Goal: Task Accomplishment & Management: Manage account settings

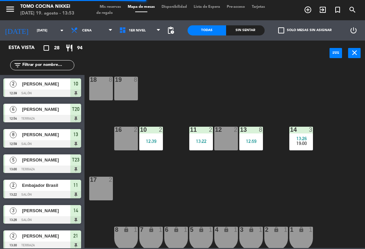
click at [113, 13] on span "Tarjetas de regalo" at bounding box center [180, 10] width 169 height 10
click at [114, 9] on span "Mis reservas" at bounding box center [110, 7] width 28 height 4
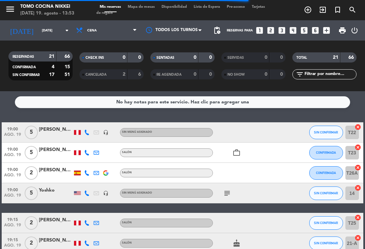
click at [327, 131] on span "SIN CONFIRMAR" at bounding box center [326, 132] width 24 height 4
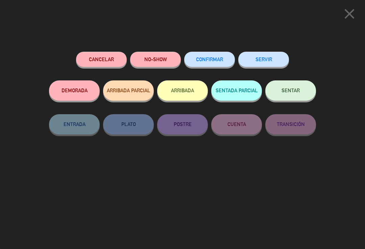
click at [222, 59] on span "CONFIRMAR" at bounding box center [209, 59] width 27 height 6
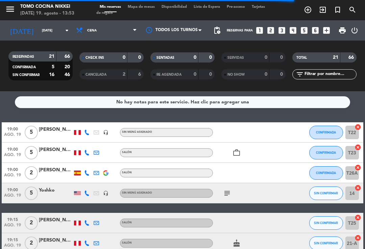
click at [329, 196] on button "SIN CONFIRMAR" at bounding box center [326, 194] width 34 height 14
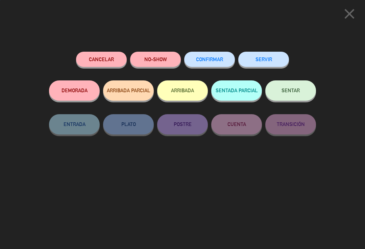
click at [204, 64] on button "CONFIRMAR" at bounding box center [209, 59] width 51 height 15
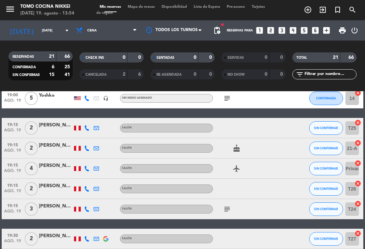
scroll to position [95, 0]
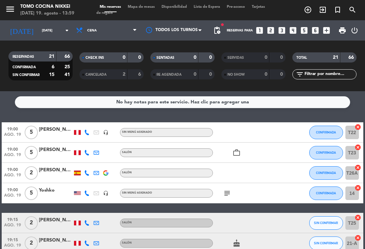
click at [39, 36] on input "[DATE]" at bounding box center [62, 30] width 46 height 10
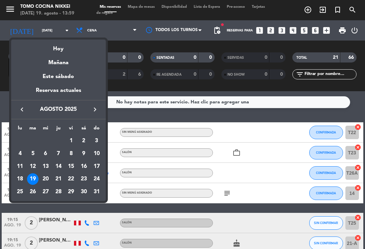
scroll to position [0, 0]
click at [64, 51] on div "Hoy" at bounding box center [58, 47] width 95 height 14
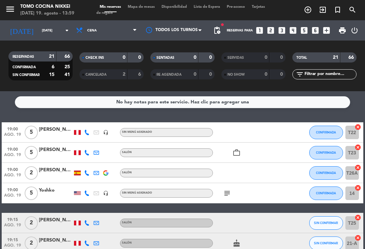
click at [141, 8] on span "Mapa de mesas" at bounding box center [141, 7] width 34 height 4
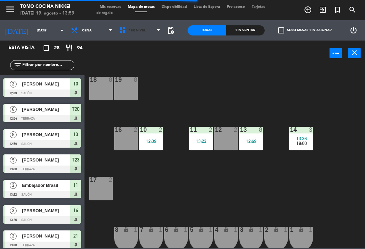
click at [147, 35] on span "1er Nivel" at bounding box center [140, 30] width 48 height 15
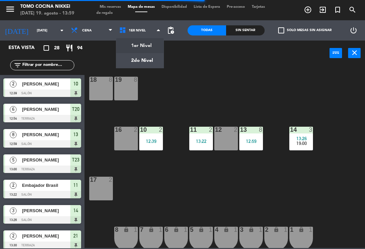
click at [144, 65] on ng-component "menu Tomo Cocina Nikkei [DATE] 19. agosto - 13:59 Mis reservas Mapa de mesas Di…" at bounding box center [182, 124] width 365 height 248
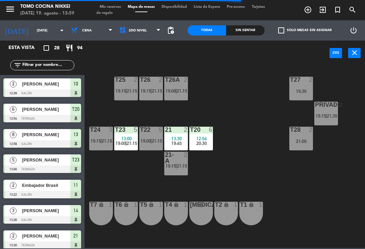
click at [312, 87] on div "T27 2 19:30" at bounding box center [301, 89] width 24 height 24
click at [275, 178] on div "T27 2 19:30 T25 2 19:15 | 21:15 T26A 2 19:00 | 21:15 T26 2 19:15 | 21:15 Privad…" at bounding box center [226, 156] width 277 height 183
click at [97, 34] on span "Cena" at bounding box center [92, 30] width 48 height 15
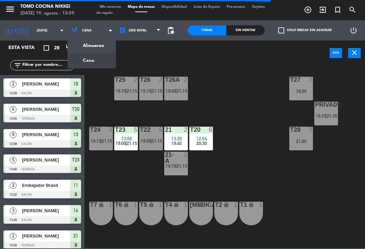
click at [102, 47] on ng-component "menu Tomo Cocina Nikkei [DATE] 19. agosto - 13:59 Mis reservas Mapa de mesas Di…" at bounding box center [182, 124] width 365 height 248
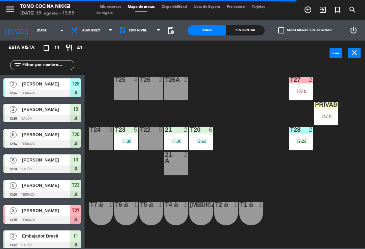
click at [303, 83] on div "T27 2" at bounding box center [301, 80] width 24 height 7
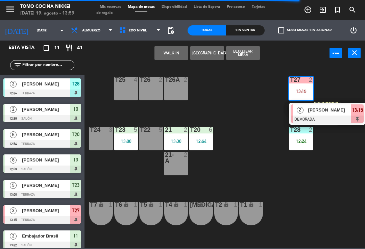
click at [320, 116] on div at bounding box center [327, 119] width 73 height 7
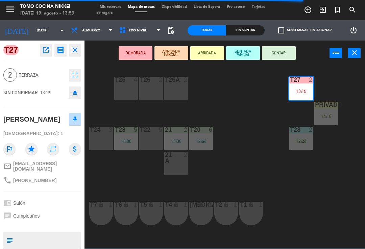
click at [286, 54] on button "SENTAR" at bounding box center [279, 53] width 34 height 14
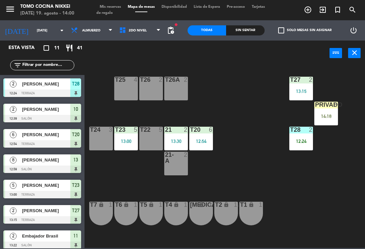
click at [248, 28] on div "Sin sentar" at bounding box center [245, 30] width 39 height 10
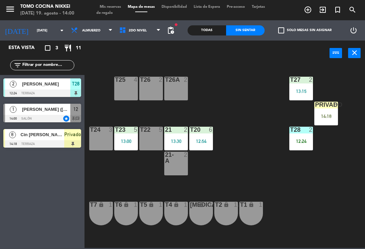
click at [256, 23] on div "Todas Sin sentar" at bounding box center [226, 30] width 77 height 20
click at [37, 109] on span "[PERSON_NAME] ([DEMOGRAPHIC_DATA][PERSON_NAME])" at bounding box center [46, 109] width 48 height 7
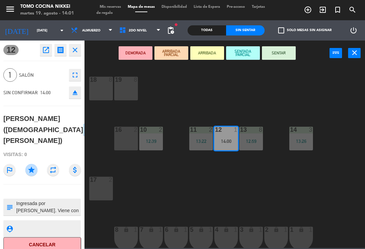
click at [282, 46] on button "SENTAR" at bounding box center [279, 53] width 34 height 14
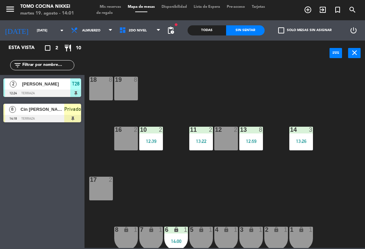
click at [287, 201] on div "18 8 19 8 16 2 10 2 12:39 11 2 13:22 12 2 13 8 12:59 14 3 13:26 17 2 7 lock 1 8…" at bounding box center [226, 156] width 277 height 183
click at [285, 202] on div "18 8 19 8 16 2 10 2 12:39 11 2 13:22 12 2 13 8 12:59 14 3 13:26 17 2 7 lock 1 8…" at bounding box center [226, 156] width 277 height 183
click at [278, 189] on div "18 8 19 8 16 2 10 2 12:39 11 2 13:22 12 2 13 8 12:59 14 3 13:26 17 2 7 lock 1 8…" at bounding box center [226, 156] width 277 height 183
click at [256, 48] on div "power_input close" at bounding box center [207, 54] width 245 height 26
click at [149, 34] on span "2do Nivel" at bounding box center [140, 30] width 48 height 15
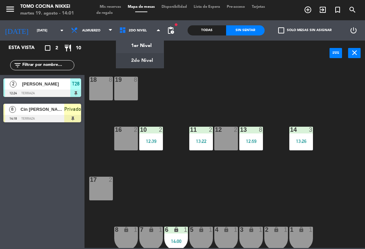
click at [149, 51] on ng-component "menu Tomo Cocina Nikkei [DATE] 19. agosto - 14:01 Mis reservas Mapa de mesas Di…" at bounding box center [182, 124] width 365 height 248
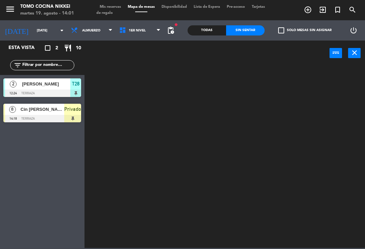
click at [149, 31] on span "1er Nivel" at bounding box center [140, 30] width 48 height 15
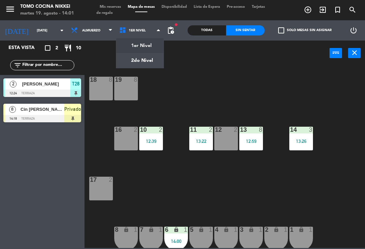
click at [150, 64] on ng-component "menu Tomo Cocina Nikkei [DATE] 19. agosto - 14:01 Mis reservas Mapa de mesas Di…" at bounding box center [182, 124] width 365 height 248
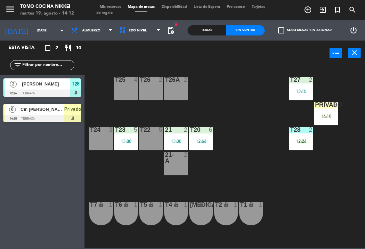
click at [258, 94] on div "T27 2 13:15 T25 4 T26A 2 T26 2 Privado 8 14:18 T24 3 T23 5 13:00 T22 5 21 2 13:…" at bounding box center [226, 156] width 277 height 183
click at [117, 10] on span "Tarjetas de regalo" at bounding box center [180, 10] width 169 height 10
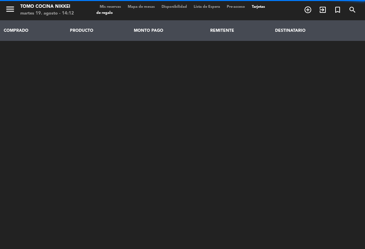
click at [113, 9] on span "Mis reservas" at bounding box center [110, 7] width 28 height 4
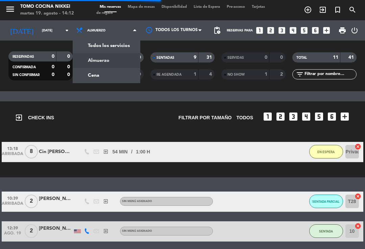
click at [112, 75] on div "menu Tomo Cocina Nikkei [DATE] 19. agosto - 14:12 Mis reservas Mapa de mesas Di…" at bounding box center [182, 45] width 365 height 91
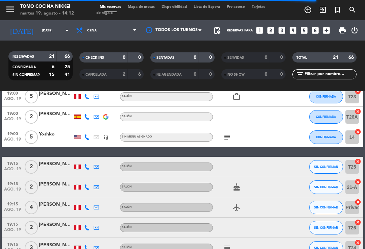
scroll to position [59, 0]
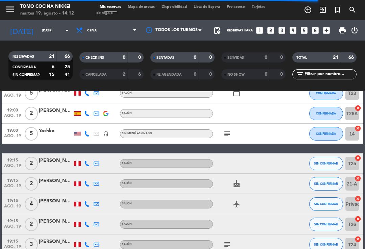
click at [88, 161] on icon at bounding box center [86, 163] width 5 height 5
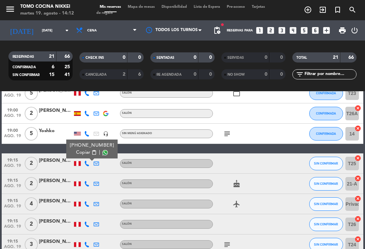
click at [88, 184] on icon at bounding box center [86, 183] width 5 height 5
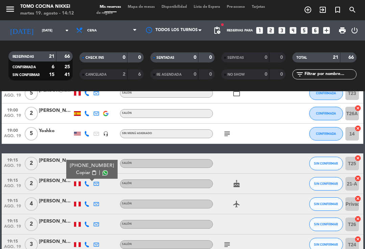
click at [55, 182] on div "[PERSON_NAME]" at bounding box center [56, 181] width 34 height 8
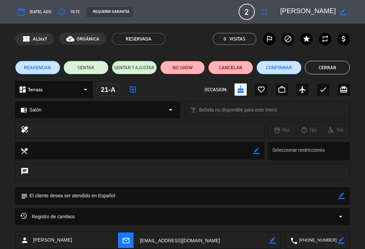
click at [324, 69] on button "Cerrar" at bounding box center [327, 68] width 45 height 14
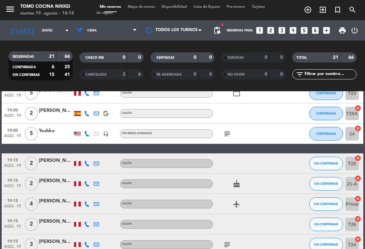
click at [325, 163] on span "SIN CONFIRMAR" at bounding box center [326, 164] width 24 height 4
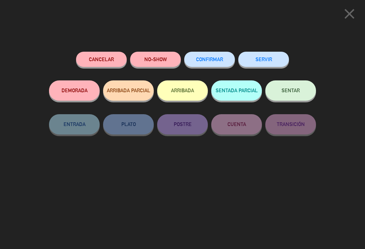
click at [97, 54] on button "Cancelar" at bounding box center [101, 59] width 51 height 15
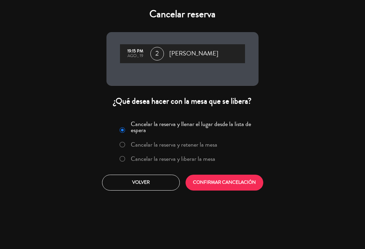
click at [133, 156] on label "Cancelar la reserva y liberar la mesa" at bounding box center [173, 159] width 85 height 6
click at [216, 176] on button "CONFIRMAR CANCELACIÓN" at bounding box center [225, 183] width 78 height 16
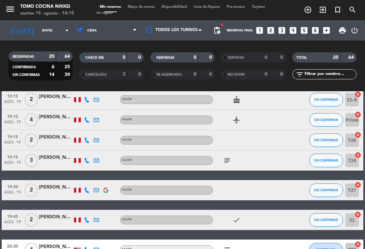
scroll to position [123, 0]
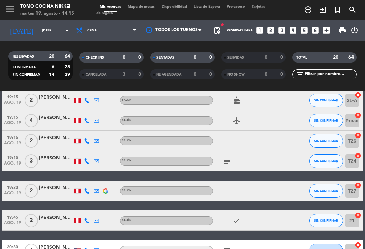
click at [87, 121] on icon at bounding box center [86, 120] width 5 height 5
click at [56, 117] on div "[PERSON_NAME]" at bounding box center [56, 118] width 34 height 8
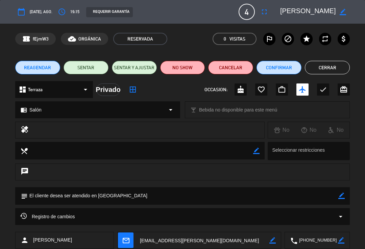
click at [325, 67] on button "Cerrar" at bounding box center [327, 68] width 45 height 14
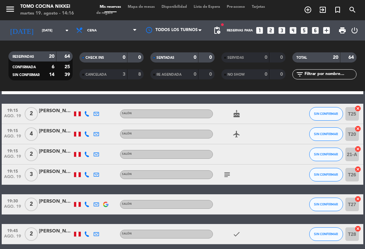
scroll to position [110, 0]
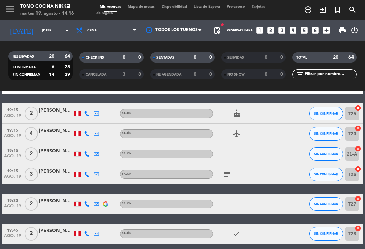
click at [329, 110] on button "SIN CONFIRMAR" at bounding box center [326, 114] width 34 height 14
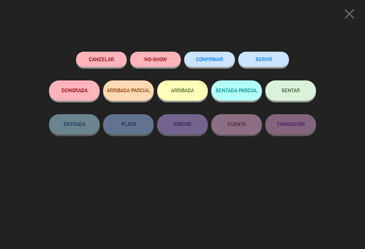
click at [221, 58] on span "CONFIRMAR" at bounding box center [209, 59] width 27 height 6
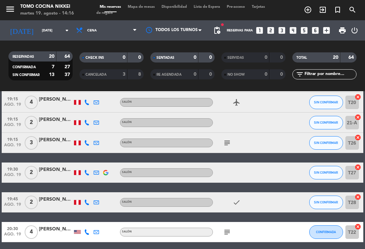
scroll to position [140, 0]
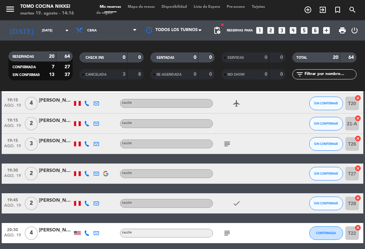
click at [88, 126] on icon at bounding box center [86, 123] width 5 height 5
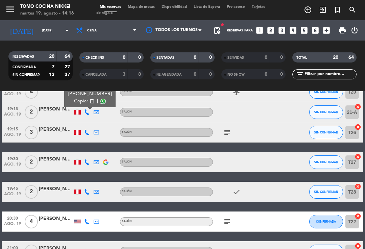
scroll to position [152, 0]
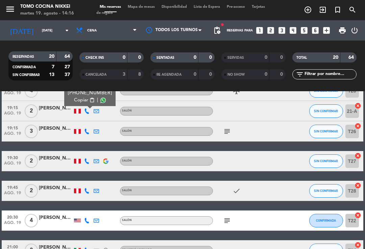
click at [88, 134] on icon at bounding box center [86, 131] width 5 height 5
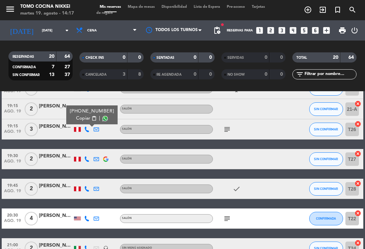
scroll to position [154, 0]
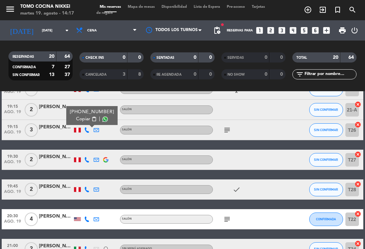
click at [87, 162] on icon at bounding box center [86, 159] width 5 height 5
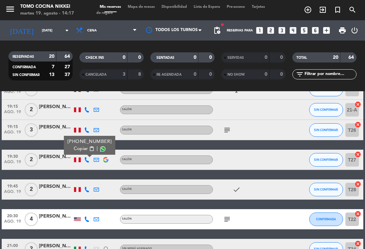
click at [53, 155] on div "[PERSON_NAME]" at bounding box center [56, 157] width 34 height 8
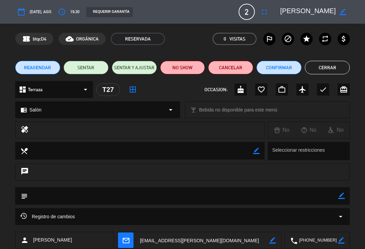
click at [348, 66] on button "Cerrar" at bounding box center [327, 68] width 45 height 14
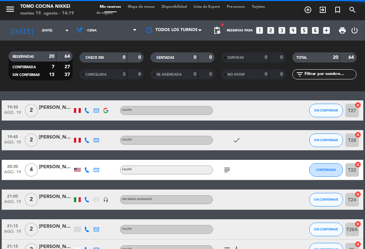
scroll to position [207, 0]
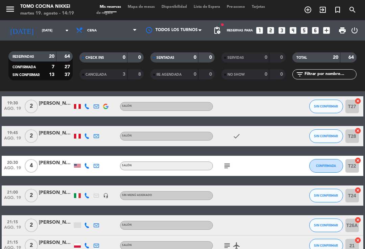
click at [89, 134] on icon at bounding box center [86, 136] width 5 height 5
click at [56, 133] on div "[PERSON_NAME]" at bounding box center [56, 133] width 34 height 8
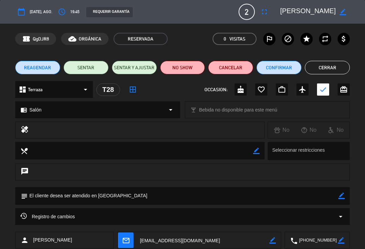
click at [340, 68] on button "Cerrar" at bounding box center [327, 68] width 45 height 14
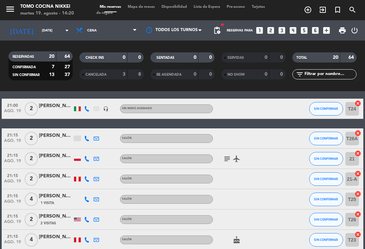
scroll to position [293, 0]
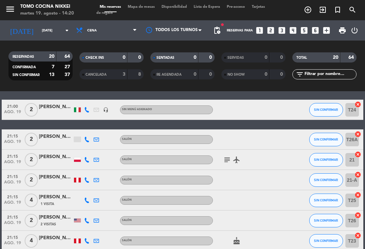
click at [328, 107] on button "SIN CONFIRMAR" at bounding box center [326, 110] width 34 height 14
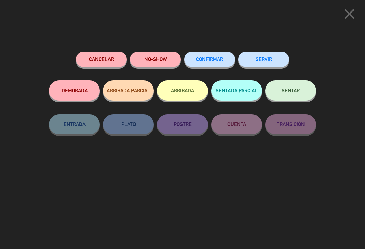
click at [217, 60] on span "CONFIRMAR" at bounding box center [209, 59] width 27 height 6
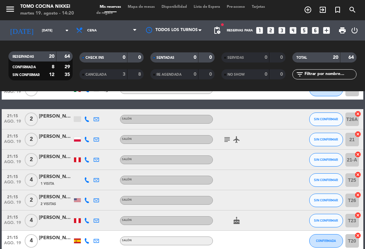
scroll to position [283, 0]
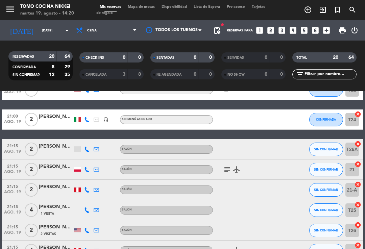
click at [89, 150] on icon at bounding box center [86, 149] width 5 height 5
click at [63, 143] on div "[PERSON_NAME]" at bounding box center [56, 147] width 34 height 8
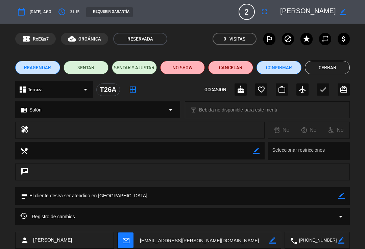
click at [332, 71] on button "Cerrar" at bounding box center [327, 68] width 45 height 14
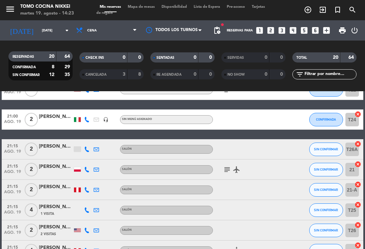
click at [90, 168] on icon at bounding box center [86, 169] width 5 height 5
click at [90, 167] on div "[PHONE_NUMBER] Copiar content_paste |" at bounding box center [86, 170] width 9 height 20
click at [88, 167] on icon at bounding box center [86, 169] width 5 height 5
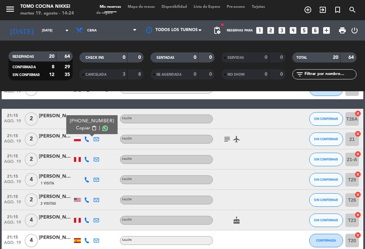
scroll to position [320, 0]
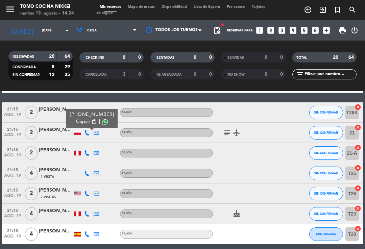
click at [87, 148] on div at bounding box center [86, 153] width 9 height 20
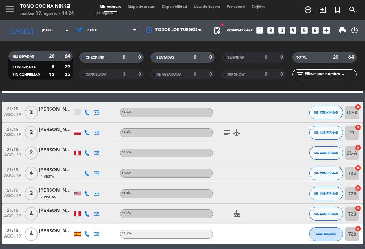
click at [85, 153] on icon at bounding box center [86, 152] width 5 height 5
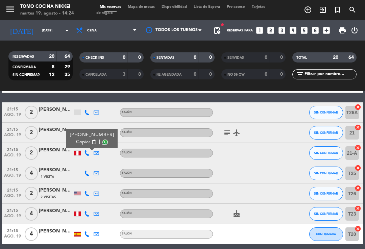
click at [2, 156] on div "21:15 [DATE]" at bounding box center [13, 153] width 22 height 20
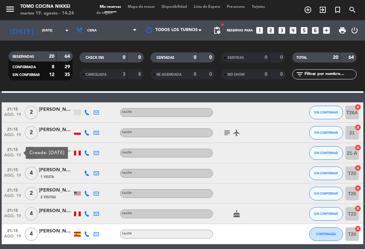
click at [12, 151] on span "21:15" at bounding box center [12, 149] width 17 height 8
click at [11, 154] on span "ago. 19" at bounding box center [12, 157] width 17 height 8
click at [15, 154] on span "ago. 19" at bounding box center [12, 157] width 17 height 8
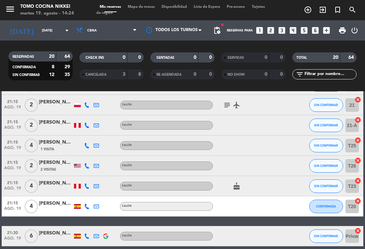
scroll to position [348, 0]
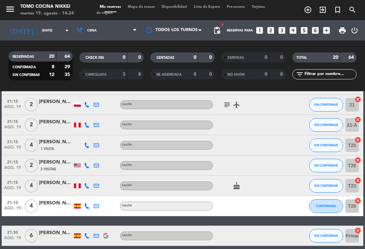
click at [85, 147] on icon at bounding box center [86, 145] width 5 height 5
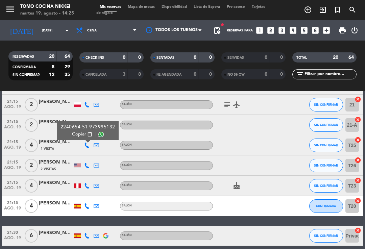
click at [146, 14] on div "Mis reservas Mapa de mesas Disponibilidad Lista de Espera Pre-acceso Tarjetas d…" at bounding box center [182, 10] width 172 height 12
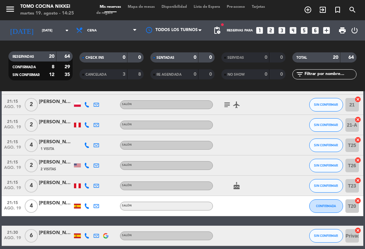
click at [143, 7] on span "Mapa de mesas" at bounding box center [141, 7] width 34 height 4
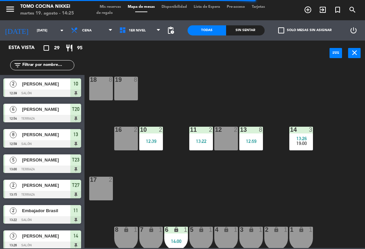
click at [138, 35] on span "1er Nivel" at bounding box center [140, 30] width 48 height 15
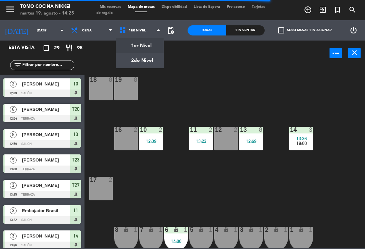
click at [156, 61] on ng-component "menu Tomo Cocina Nikkei [DATE] 19. agosto - 14:25 Mis reservas Mapa de mesas Di…" at bounding box center [182, 124] width 365 height 248
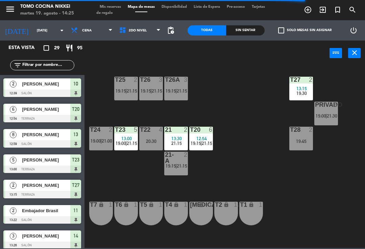
click at [138, 25] on span "2do Nivel" at bounding box center [140, 30] width 48 height 15
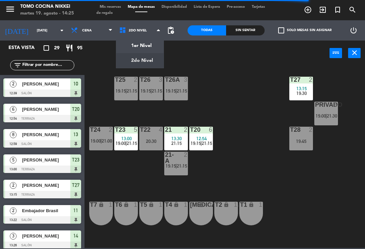
click at [143, 45] on ng-component "menu Tomo Cocina Nikkei [DATE] 19. agosto - 14:25 Mis reservas Mapa de mesas Di…" at bounding box center [182, 124] width 365 height 248
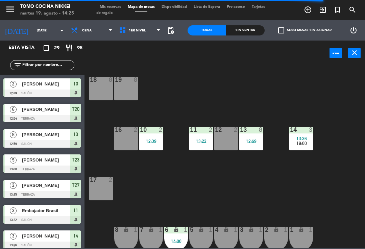
click at [140, 37] on span "1er Nivel" at bounding box center [140, 30] width 48 height 15
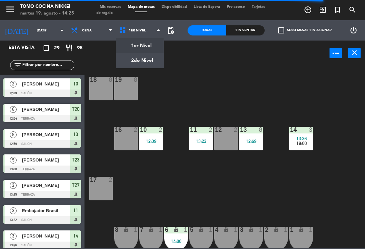
click at [147, 52] on ng-component "menu Tomo Cocina Nikkei [DATE] 19. agosto - 14:25 Mis reservas Mapa de mesas Di…" at bounding box center [182, 124] width 365 height 248
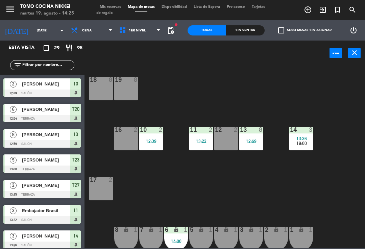
click at [142, 26] on span "1er Nivel" at bounding box center [140, 30] width 48 height 15
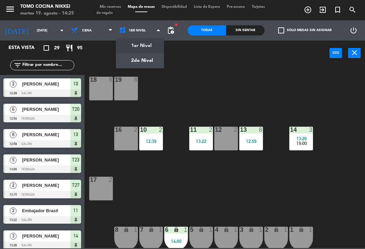
click at [152, 61] on ng-component "menu Tomo Cocina Nikkei [DATE] 19. agosto - 14:25 Mis reservas Mapa de mesas Di…" at bounding box center [182, 124] width 365 height 248
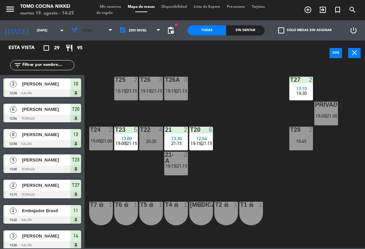
click at [80, 34] on span "Cena" at bounding box center [92, 30] width 48 height 15
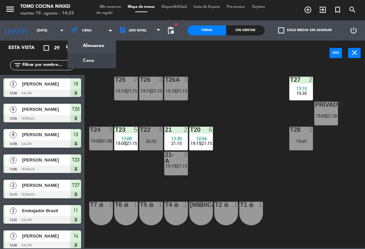
click at [86, 38] on ul "Almuerzo Cena" at bounding box center [92, 53] width 48 height 30
click at [86, 36] on span "Cena" at bounding box center [92, 30] width 48 height 15
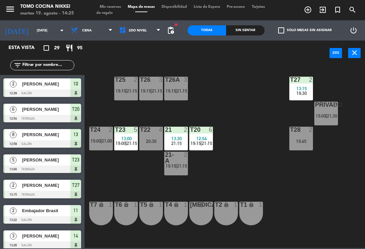
click at [89, 43] on div "power_input close" at bounding box center [207, 54] width 245 height 26
click at [93, 29] on span "Cena" at bounding box center [92, 30] width 48 height 15
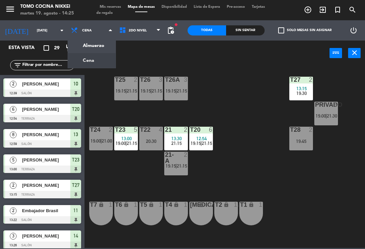
click at [90, 46] on ng-component "menu Tomo Cocina Nikkei [DATE] 19. agosto - 14:25 Mis reservas Mapa de mesas Di…" at bounding box center [182, 124] width 365 height 248
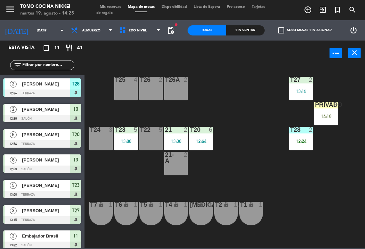
click at [149, 140] on div "T22 5" at bounding box center [151, 139] width 24 height 24
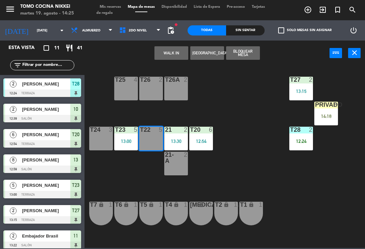
click at [164, 52] on button "WALK IN" at bounding box center [171, 53] width 34 height 14
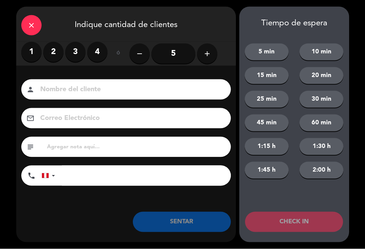
click at [75, 55] on label "3" at bounding box center [75, 52] width 20 height 20
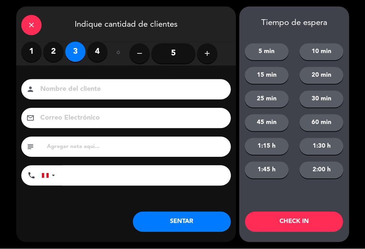
click at [95, 89] on input at bounding box center [131, 90] width 183 height 12
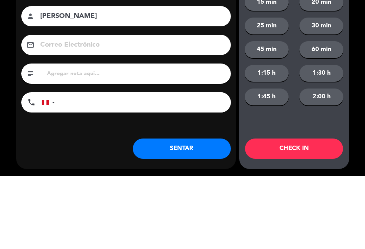
type input "[PERSON_NAME]"
click at [194, 166] on input "tel" at bounding box center [146, 176] width 169 height 20
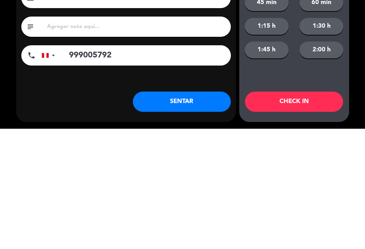
type input "999005792"
click at [207, 212] on button "SENTAR" at bounding box center [182, 222] width 98 height 20
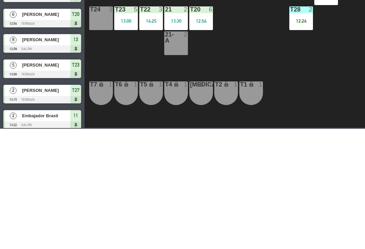
click at [329, 114] on div "14:18" at bounding box center [326, 116] width 24 height 5
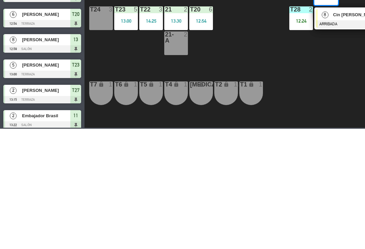
click at [351, 139] on div "Cin [PERSON_NAME]" at bounding box center [355, 134] width 44 height 11
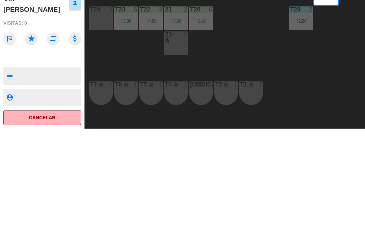
click at [295, 52] on button "SENTAR" at bounding box center [279, 53] width 34 height 14
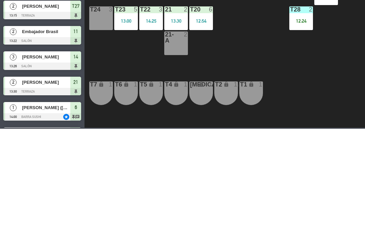
click at [253, 170] on div "T27 2 13:15 T25 4 T26A 2 T26 2 Privado 8 14:27 T24 3 T23 5 13:00 T22 3 14:25 21…" at bounding box center [226, 156] width 277 height 183
click at [291, 194] on div "T27 2 13:15 T25 4 T26A 3 14:25 T26 2 Privado 8 14:27 T24 3 T23 5 13:00 T22 5 21…" at bounding box center [226, 156] width 277 height 183
click at [82, 34] on span "Almuerzo" at bounding box center [92, 30] width 48 height 15
click at [88, 62] on ng-component "menu Tomo Cocina Nikkei [DATE] 19. agosto - 14:27 Mis reservas Mapa de mesas Di…" at bounding box center [182, 124] width 365 height 248
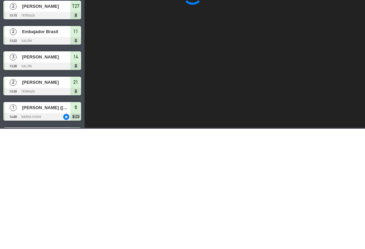
click at [240, 31] on div "Sin sentar" at bounding box center [245, 30] width 39 height 10
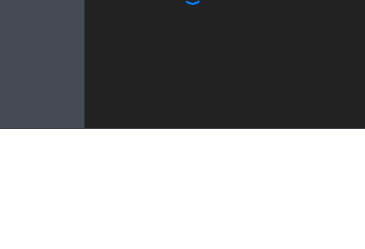
click at [246, 32] on div "Sin sentar" at bounding box center [245, 30] width 39 height 10
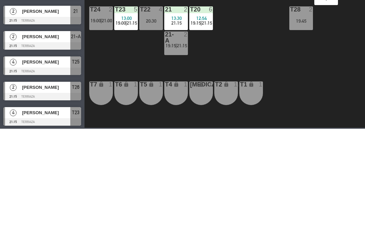
scroll to position [283, 0]
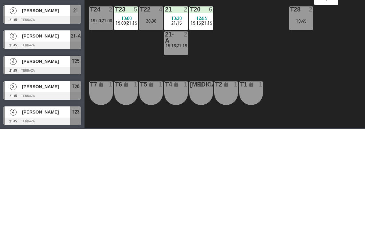
click at [26, 182] on span "[PERSON_NAME]" at bounding box center [46, 181] width 48 height 7
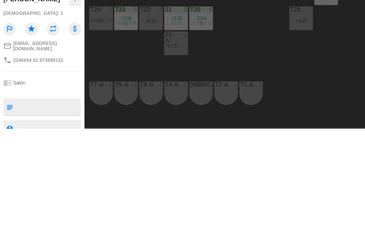
click at [104, 7] on span "Mis reservas" at bounding box center [110, 7] width 28 height 4
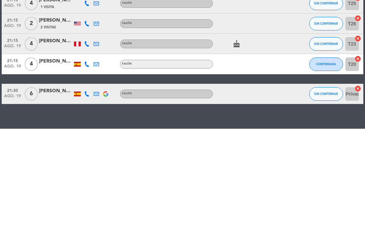
scroll to position [368, 0]
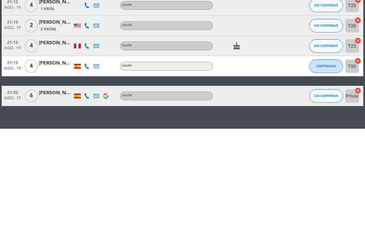
click at [90, 144] on icon at bounding box center [86, 145] width 5 height 5
click at [89, 165] on icon at bounding box center [86, 166] width 5 height 5
click at [57, 167] on div "[PERSON_NAME]" at bounding box center [56, 164] width 34 height 8
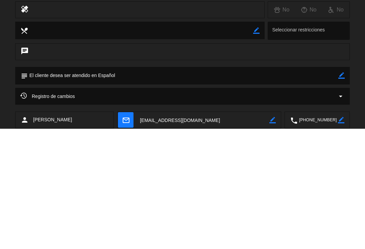
click at [331, 63] on button "Cerrar" at bounding box center [327, 68] width 45 height 14
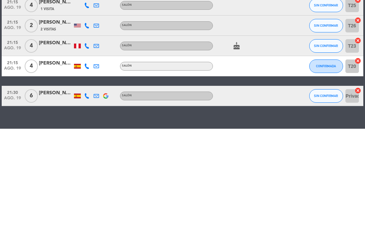
scroll to position [11, 0]
click at [90, 214] on icon at bounding box center [86, 216] width 5 height 5
click at [146, 9] on span "Mapa de mesas" at bounding box center [141, 7] width 34 height 4
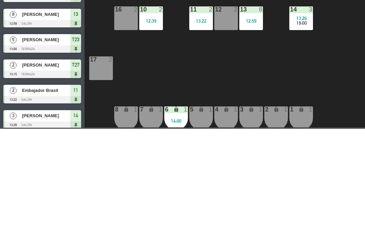
click at [113, 5] on span "Mis reservas" at bounding box center [110, 7] width 28 height 4
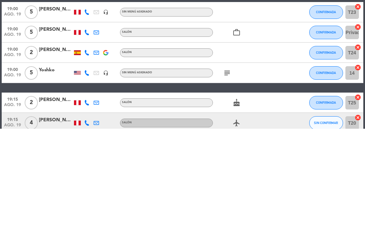
click at [184, 59] on div "0" at bounding box center [190, 58] width 14 height 8
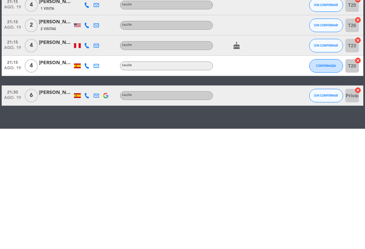
scroll to position [368, 0]
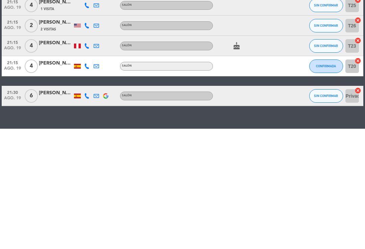
click at [89, 164] on icon at bounding box center [86, 166] width 5 height 5
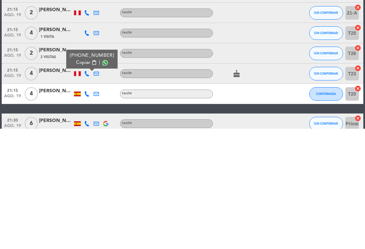
scroll to position [332, 0]
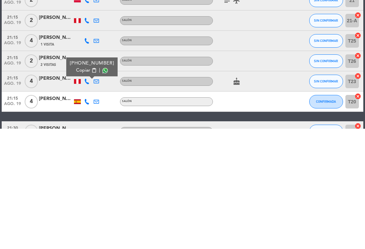
click at [85, 144] on div at bounding box center [86, 141] width 9 height 20
click at [85, 143] on icon at bounding box center [86, 140] width 5 height 5
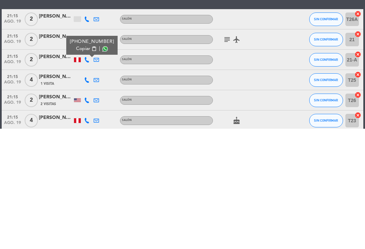
scroll to position [294, 0]
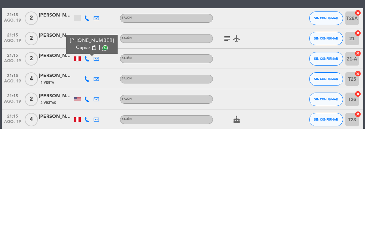
click at [124, 126] on div "19:00 [DATE] 5 [PERSON_NAME] headset_mic Sin menú asignado CONFIRMADA T23 cance…" at bounding box center [182, 64] width 361 height 472
click at [87, 159] on icon at bounding box center [86, 158] width 5 height 5
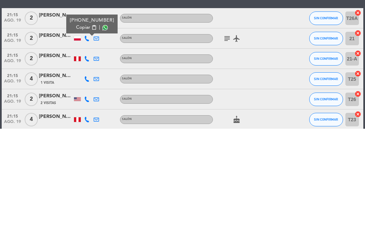
click at [34, 131] on div "2" at bounding box center [31, 138] width 16 height 20
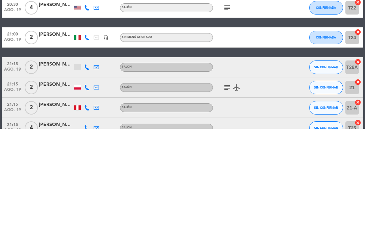
scroll to position [245, 0]
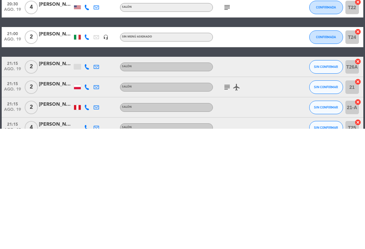
click at [87, 188] on icon at bounding box center [86, 187] width 5 height 5
click at [45, 185] on div "[PERSON_NAME]" at bounding box center [56, 185] width 34 height 8
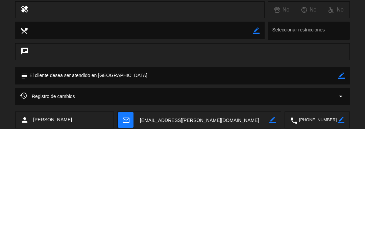
click at [323, 63] on button "Cerrar" at bounding box center [327, 68] width 45 height 14
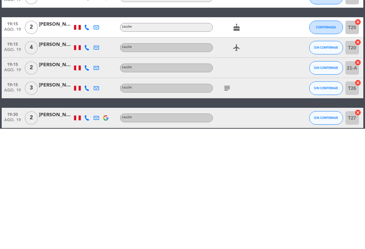
scroll to position [83, 0]
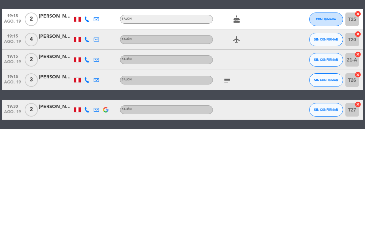
click at [88, 162] on icon at bounding box center [86, 159] width 5 height 5
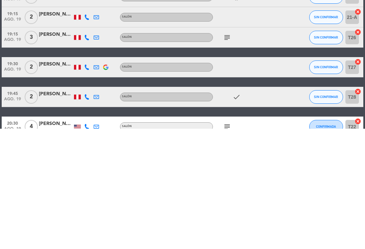
scroll to position [78, 0]
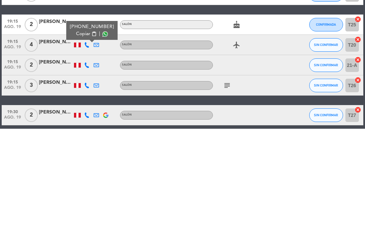
click at [98, 162] on div at bounding box center [96, 165] width 9 height 20
click at [98, 163] on icon at bounding box center [96, 165] width 5 height 5
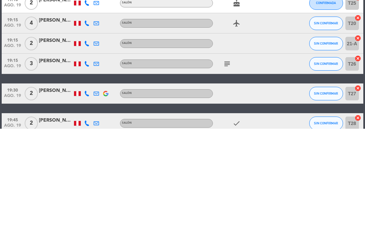
scroll to position [119, 0]
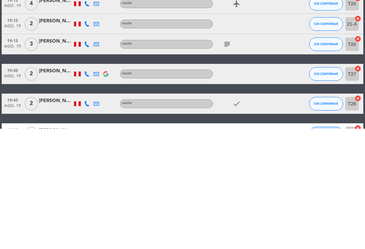
click at [85, 143] on icon at bounding box center [86, 144] width 5 height 5
click at [89, 164] on icon at bounding box center [86, 164] width 5 height 5
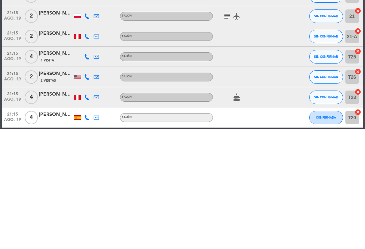
scroll to position [368, 0]
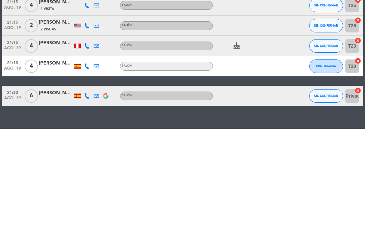
click at [85, 216] on icon at bounding box center [86, 216] width 5 height 5
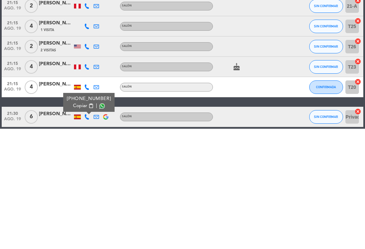
scroll to position [347, 0]
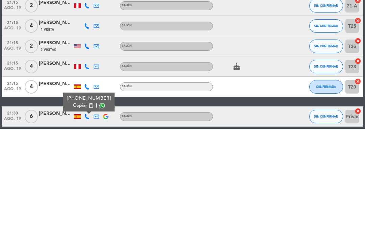
click at [81, 188] on div at bounding box center [77, 187] width 7 height 5
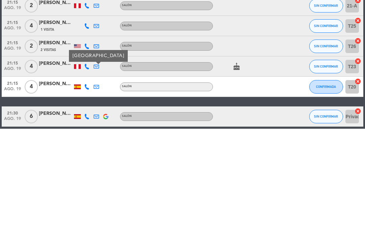
click at [91, 184] on div at bounding box center [86, 187] width 9 height 20
click at [89, 185] on icon at bounding box center [86, 186] width 5 height 5
click at [324, 191] on button "SIN CONFIRMAR" at bounding box center [326, 187] width 34 height 14
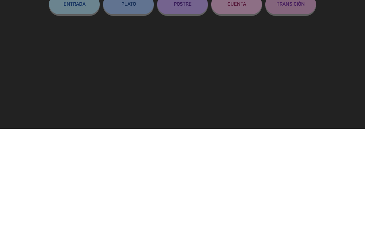
click at [205, 58] on span "CONFIRMAR" at bounding box center [209, 59] width 27 height 6
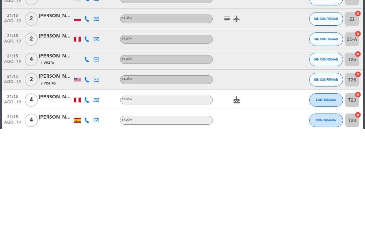
scroll to position [294, 0]
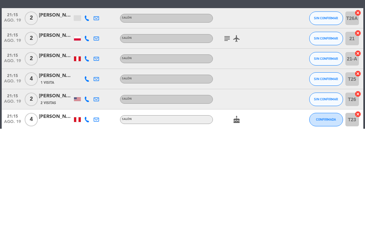
click at [89, 138] on icon at bounding box center [86, 138] width 5 height 5
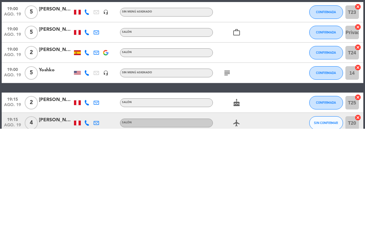
scroll to position [0, 0]
click at [101, 31] on span "Cena" at bounding box center [107, 30] width 68 height 15
click at [96, 61] on div "menu Tomo Cocina Nikkei [DATE] 19. agosto - 14:37 Mis reservas Mapa de mesas Di…" at bounding box center [182, 45] width 365 height 91
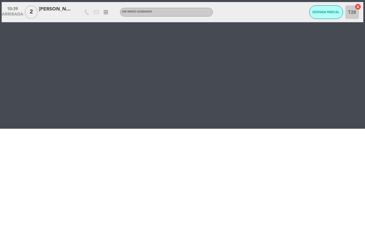
click at [317, 134] on span "SENTADA PARCIAL" at bounding box center [325, 132] width 27 height 4
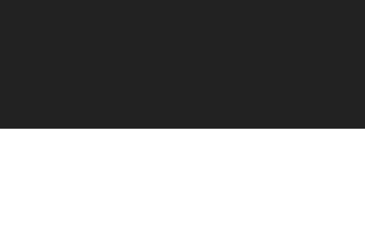
click at [288, 87] on button "SENTAR" at bounding box center [290, 90] width 51 height 20
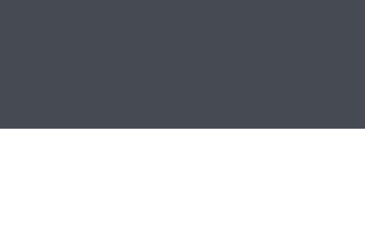
click at [147, 9] on span "Mapa de mesas" at bounding box center [141, 7] width 34 height 4
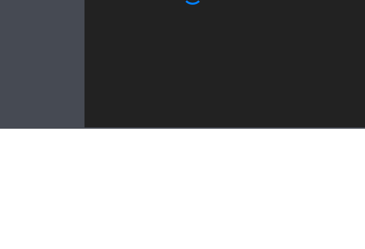
click at [149, 8] on span "Mapa de mesas" at bounding box center [141, 7] width 34 height 4
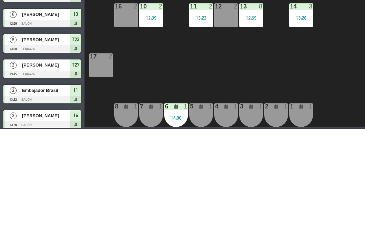
scroll to position [3, 0]
click at [301, 235] on div "1 lock 1" at bounding box center [301, 236] width 24 height 24
click at [253, 209] on div "18 8 19 8 16 2 10 2 12:39 11 2 13:22 12 2 13 8 12:59 14 3 13:26 17 2 7 lock 1 8…" at bounding box center [226, 156] width 277 height 183
click at [268, 232] on div "2 lock 1" at bounding box center [276, 236] width 24 height 24
click at [151, 52] on button "WALK IN" at bounding box center [154, 53] width 34 height 14
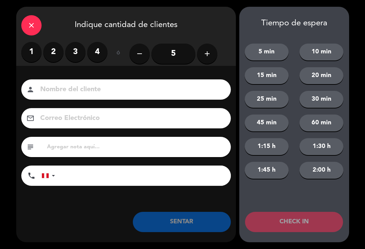
click at [40, 52] on label "1" at bounding box center [31, 52] width 20 height 20
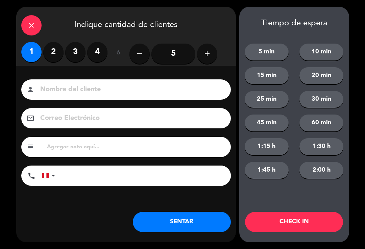
click at [202, 221] on button "SENTAR" at bounding box center [182, 222] width 98 height 20
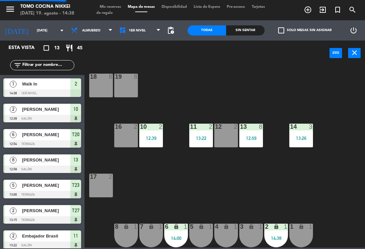
click at [237, 192] on div "18 8 19 8 16 2 10 2 12:39 11 2 13:22 12 2 13 8 12:59 14 3 13:26 17 2 7 lock 1 8…" at bounding box center [226, 156] width 277 height 183
click at [128, 79] on div at bounding box center [126, 77] width 11 height 6
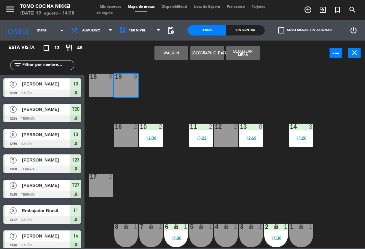
click at [206, 48] on button "[GEOGRAPHIC_DATA]" at bounding box center [207, 53] width 34 height 14
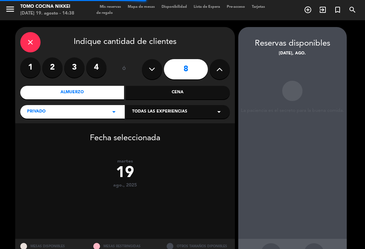
click at [105, 65] on label "4" at bounding box center [96, 67] width 20 height 20
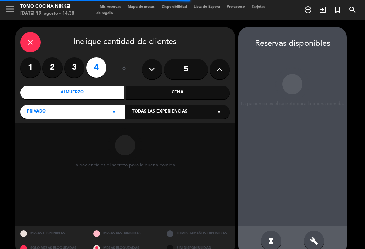
click at [187, 67] on input "5" at bounding box center [186, 69] width 44 height 20
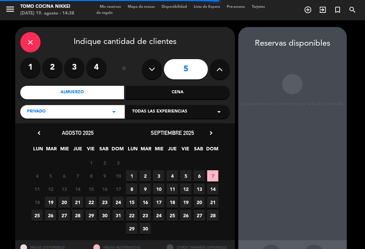
click at [177, 92] on div "Cena" at bounding box center [178, 93] width 104 height 14
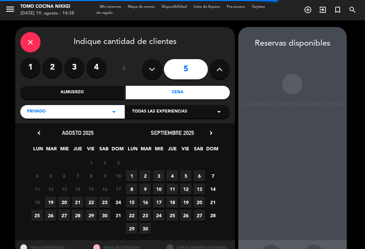
click at [55, 204] on span "19" at bounding box center [50, 202] width 11 height 11
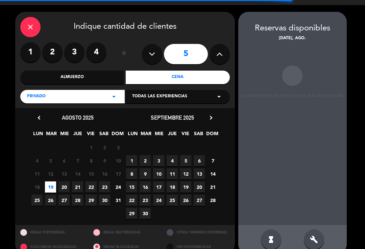
scroll to position [11, 0]
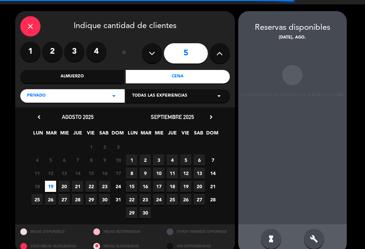
click at [317, 235] on icon "build" at bounding box center [314, 239] width 8 height 8
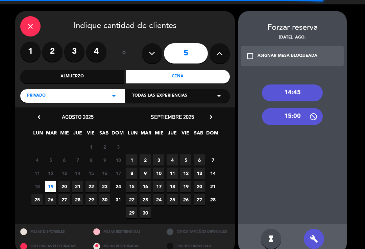
click at [325, 224] on div "hourglass_full build" at bounding box center [292, 238] width 109 height 29
click at [319, 230] on div "build" at bounding box center [314, 239] width 20 height 20
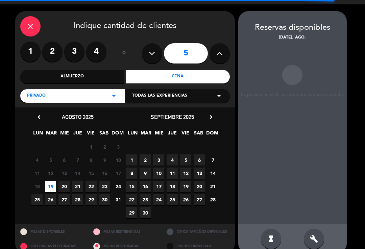
click at [316, 235] on icon "build" at bounding box center [314, 239] width 8 height 8
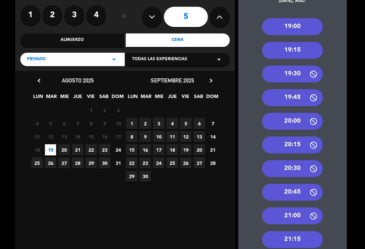
scroll to position [52, 0]
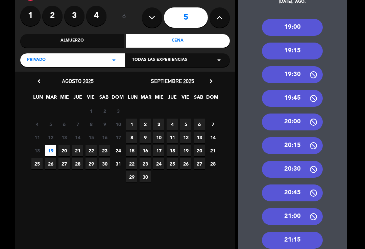
click at [296, 210] on div "21:00" at bounding box center [292, 216] width 61 height 17
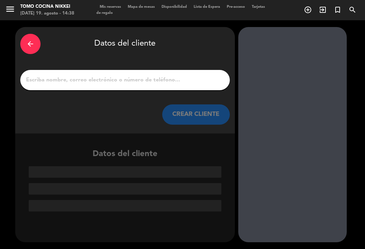
scroll to position [0, 0]
click at [126, 75] on input "1" at bounding box center [124, 79] width 199 height 9
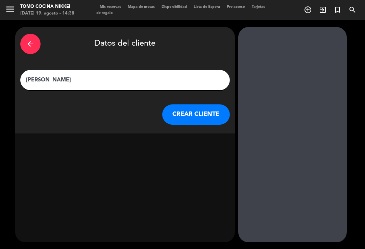
type input "[PERSON_NAME]"
click at [196, 104] on button "CREAR CLIENTE" at bounding box center [196, 114] width 68 height 20
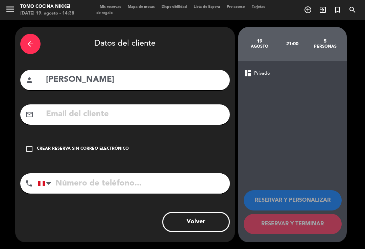
click at [32, 145] on icon "check_box_outline_blank" at bounding box center [29, 149] width 8 height 8
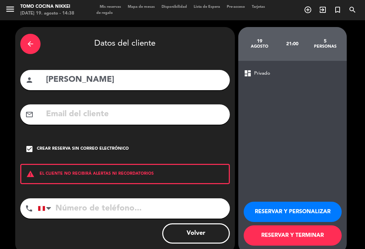
click at [74, 198] on input "tel" at bounding box center [134, 208] width 192 height 20
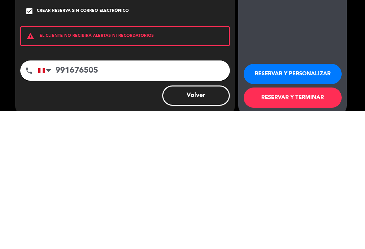
type input "991676505"
click at [327, 225] on button "RESERVAR Y TERMINAR" at bounding box center [293, 235] width 98 height 20
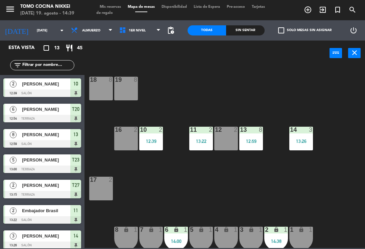
click at [117, 7] on span "Mis reservas" at bounding box center [110, 7] width 28 height 4
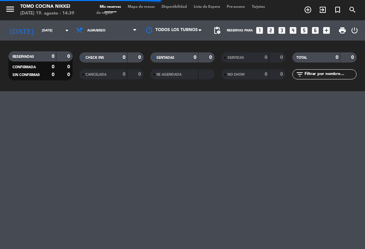
click at [114, 23] on span "Almuerzo" at bounding box center [107, 30] width 68 height 15
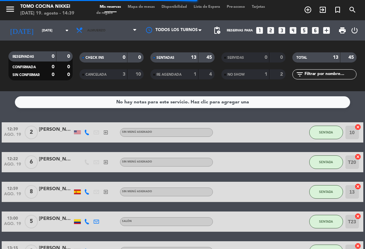
click at [114, 25] on span "Almuerzo" at bounding box center [107, 30] width 68 height 15
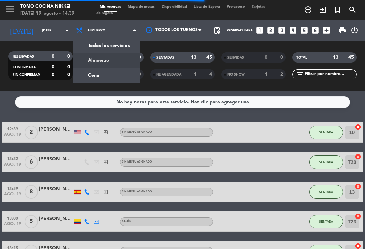
click at [117, 60] on div "menu Tomo Cocina Nikkei [DATE] 19. agosto - 14:39 Mis reservas Mapa de mesas Di…" at bounding box center [182, 45] width 365 height 91
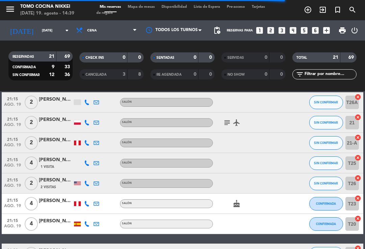
scroll to position [352, 0]
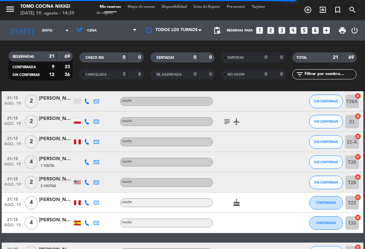
click at [332, 99] on span "SIN CONFIRMAR" at bounding box center [326, 101] width 24 height 4
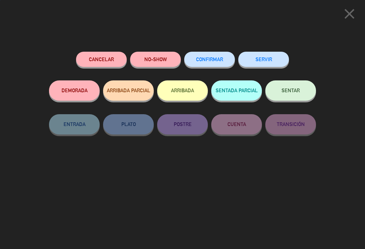
click at [223, 62] on button "CONFIRMAR" at bounding box center [209, 59] width 51 height 15
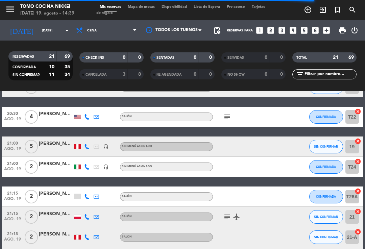
scroll to position [254, 0]
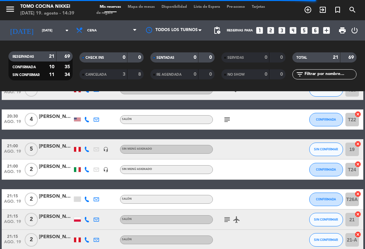
click at [325, 143] on button "SIN CONFIRMAR" at bounding box center [326, 150] width 34 height 14
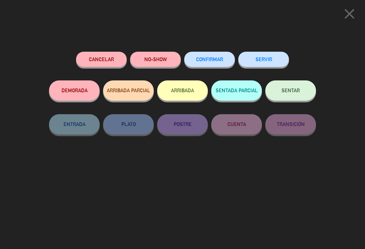
click at [218, 59] on span "CONFIRMAR" at bounding box center [209, 59] width 27 height 6
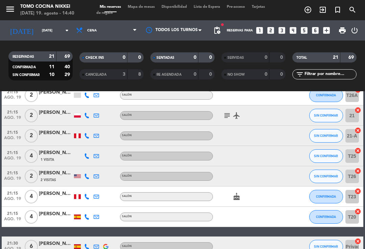
scroll to position [356, 0]
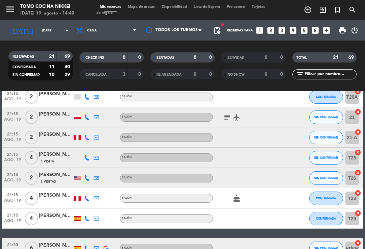
click at [329, 151] on button "SIN CONFIRMAR" at bounding box center [326, 158] width 34 height 14
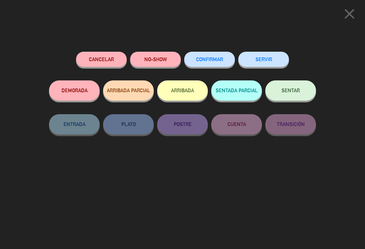
click at [222, 61] on span "CONFIRMAR" at bounding box center [209, 59] width 27 height 6
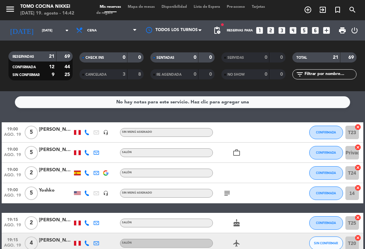
scroll to position [0, 0]
click at [149, 9] on span "Mapa de mesas" at bounding box center [141, 7] width 34 height 4
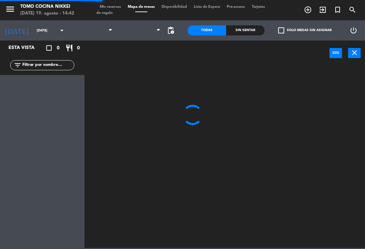
click at [99, 33] on span at bounding box center [92, 30] width 48 height 15
click at [125, 30] on span at bounding box center [140, 30] width 48 height 15
click at [82, 29] on span "Cena" at bounding box center [86, 31] width 9 height 4
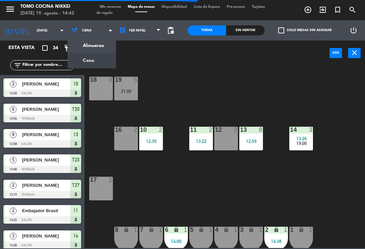
click at [88, 47] on ng-component "menu Tomo Cocina Nikkei [DATE] 19. agosto - 14:42 Mis reservas Mapa de mesas Di…" at bounding box center [182, 124] width 365 height 248
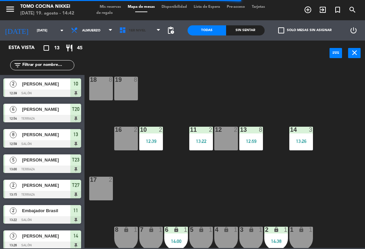
click at [145, 34] on span "1er Nivel" at bounding box center [140, 30] width 48 height 15
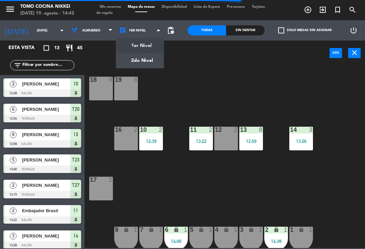
click at [148, 67] on ng-component "menu Tomo Cocina Nikkei [DATE] 19. agosto - 14:42 Mis reservas Mapa de mesas Di…" at bounding box center [182, 124] width 365 height 248
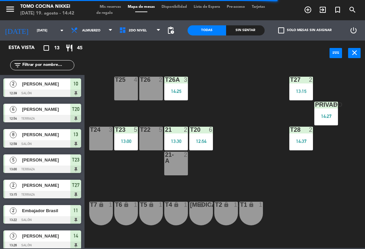
click at [144, 149] on div "T22 5" at bounding box center [151, 139] width 24 height 24
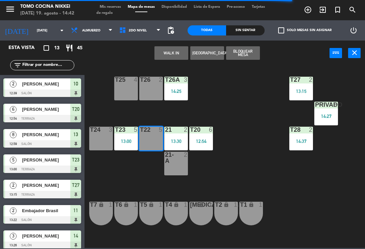
click at [172, 53] on button "WALK IN" at bounding box center [171, 53] width 34 height 14
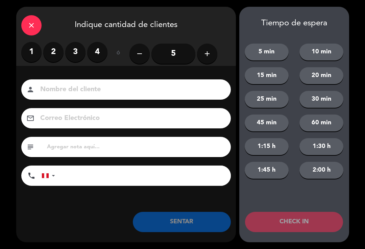
click at [92, 54] on label "4" at bounding box center [97, 52] width 20 height 20
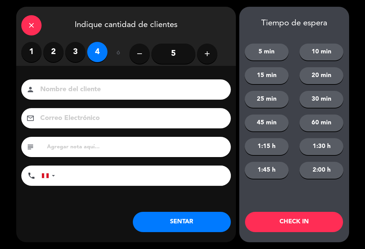
click at [145, 93] on input at bounding box center [131, 90] width 183 height 12
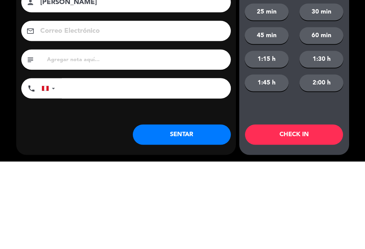
type input "[PERSON_NAME]"
click at [79, 166] on input "tel" at bounding box center [146, 176] width 169 height 20
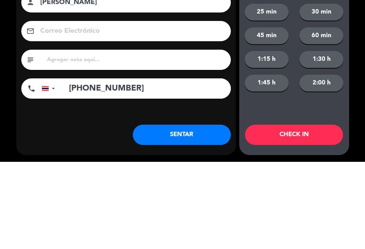
type input "[PHONE_NUMBER]"
click at [358, 40] on div "close Indique cantidad de clientes 1 2 3 4 ó remove 5 add Nombre del cliente pe…" at bounding box center [182, 124] width 365 height 249
click at [179, 216] on button "SENTAR" at bounding box center [182, 222] width 98 height 20
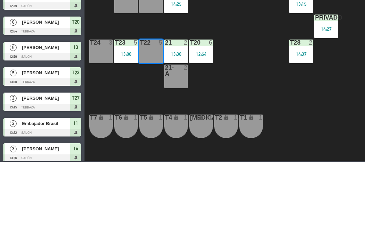
click at [187, 210] on div "Nombre del cliente person [PERSON_NAME] Correo Electrónico email subject phone …" at bounding box center [126, 144] width 220 height 156
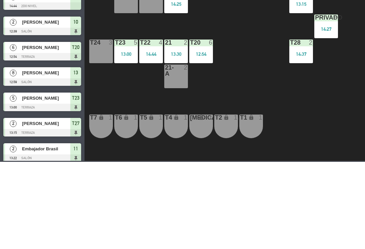
click at [145, 180] on div "T27 2 13:15 T25 4 T26A 3 14:25 T26 2 Privado 8 14:27 T24 3 T23 5 13:00 T22 4 14…" at bounding box center [226, 156] width 277 height 183
click at [262, 180] on div "T27 2 13:15 T25 4 T26A 3 14:25 T26 2 Privado 8 14:27 T24 3 T23 5 13:00 T22 4 14…" at bounding box center [226, 156] width 277 height 183
click at [251, 27] on div "Sin sentar" at bounding box center [245, 30] width 39 height 10
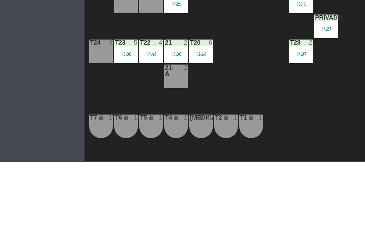
click at [252, 29] on div "Sin sentar" at bounding box center [245, 30] width 39 height 10
click at [33, 35] on input "[DATE]" at bounding box center [56, 30] width 46 height 10
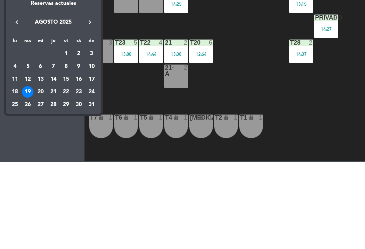
click at [245, 113] on div at bounding box center [182, 124] width 365 height 249
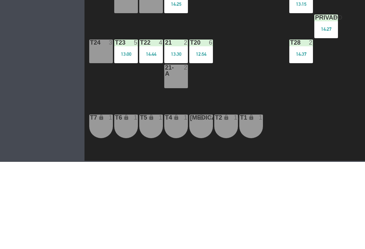
click at [313, 11] on span "add_circle_outline" at bounding box center [308, 9] width 15 height 11
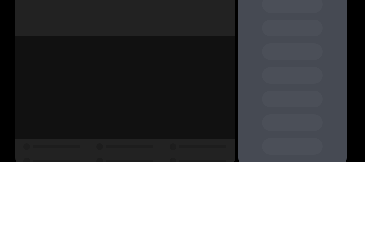
click at [52, 64] on label "2" at bounding box center [52, 67] width 20 height 20
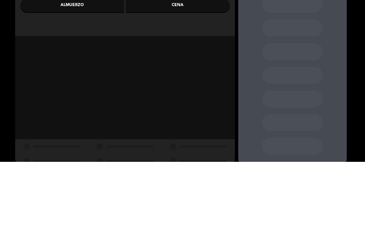
click at [77, 93] on div "Almuerzo" at bounding box center [72, 93] width 104 height 14
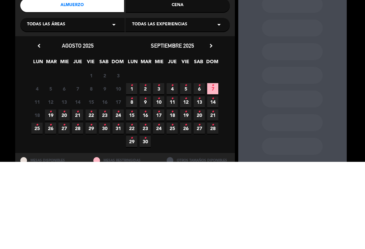
click at [64, 202] on icon "•" at bounding box center [64, 199] width 2 height 11
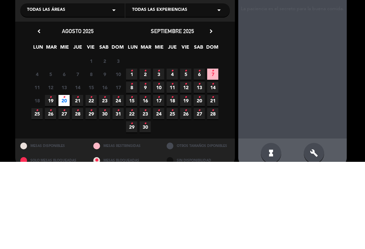
scroll to position [11, 0]
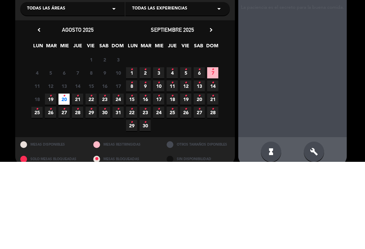
click at [310, 236] on div "build" at bounding box center [314, 239] width 20 height 20
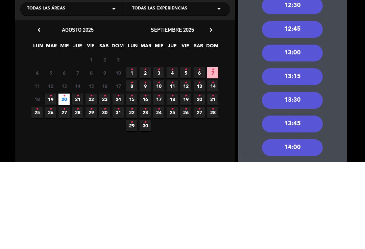
click at [286, 132] on div "13:00" at bounding box center [292, 140] width 61 height 17
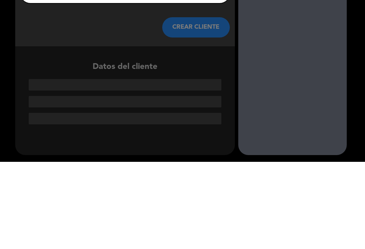
scroll to position [0, 0]
click at [92, 75] on input "1" at bounding box center [124, 79] width 199 height 9
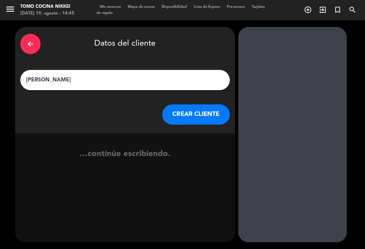
type input "[PERSON_NAME]"
click at [176, 108] on button "CREAR CLIENTE" at bounding box center [196, 114] width 68 height 20
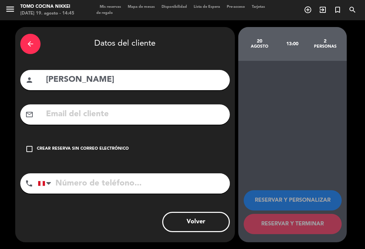
click at [26, 139] on div "check_box_outline_blank Crear reserva sin correo electrónico" at bounding box center [125, 149] width 210 height 20
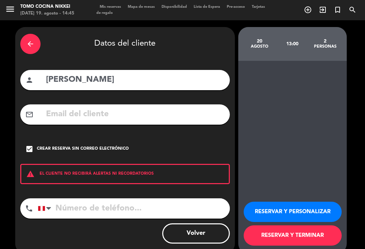
click at [152, 198] on input "tel" at bounding box center [134, 208] width 192 height 20
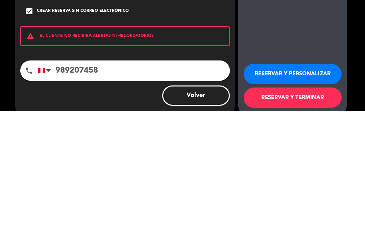
type input "989207458"
click at [326, 225] on button "RESERVAR Y TERMINAR" at bounding box center [293, 235] width 98 height 20
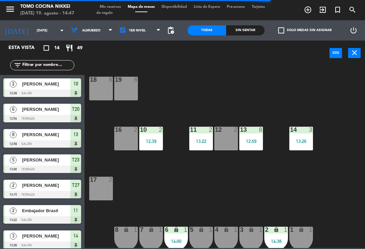
click at [117, 5] on span "Mis reservas" at bounding box center [110, 7] width 28 height 4
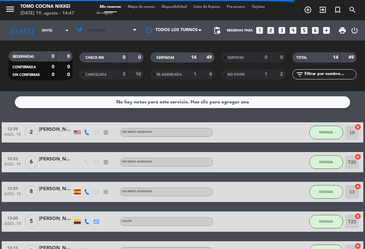
click at [105, 29] on span "Almuerzo" at bounding box center [96, 31] width 18 height 4
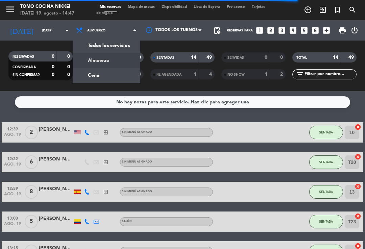
click at [112, 66] on div "menu Tomo Cocina Nikkei [DATE] 19. agosto - 14:47 Mis reservas Mapa de mesas Di…" at bounding box center [182, 45] width 365 height 91
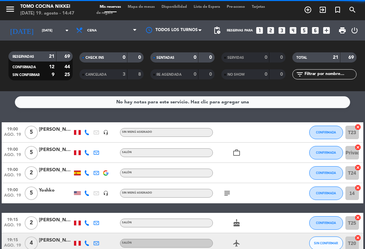
click at [192, 54] on div "0" at bounding box center [190, 58] width 14 height 8
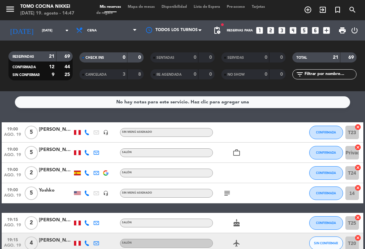
click at [100, 37] on span "Cena" at bounding box center [107, 30] width 68 height 15
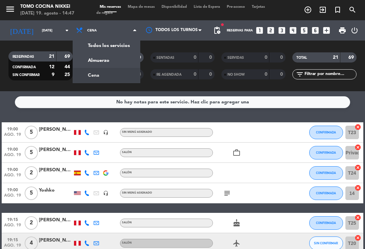
click at [95, 61] on div "menu Tomo Cocina Nikkei [DATE] 19. agosto - 14:47 Mis reservas Mapa de mesas Di…" at bounding box center [182, 45] width 365 height 91
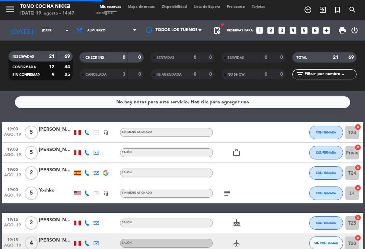
click at [144, 7] on span "Mapa de mesas" at bounding box center [141, 7] width 34 height 4
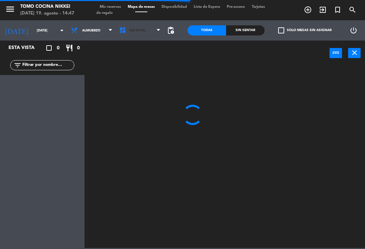
click at [147, 36] on span "1er Nivel" at bounding box center [140, 30] width 48 height 15
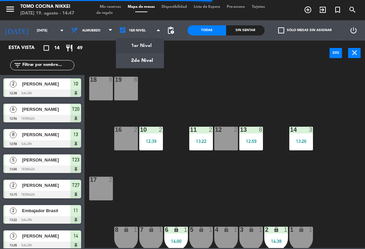
click at [266, 86] on div "18 8 19 8 16 2 10 2 12:39 11 2 13:22 12 2 13 8 12:59 14 3 13:26 17 2 7 lock 1 8…" at bounding box center [226, 156] width 277 height 183
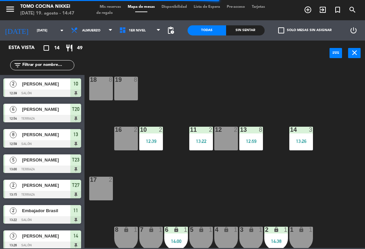
click at [158, 142] on div "12:39" at bounding box center [151, 141] width 24 height 5
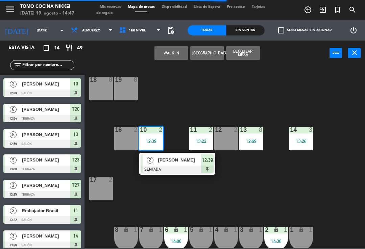
click at [195, 165] on div "[PERSON_NAME]" at bounding box center [180, 159] width 44 height 11
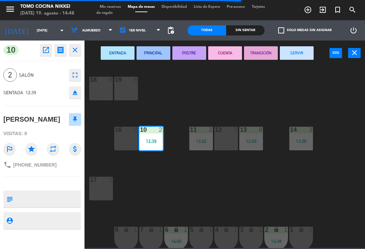
click at [304, 54] on button "SERVIR" at bounding box center [297, 53] width 34 height 14
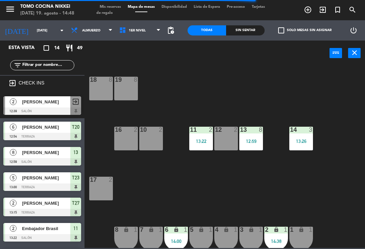
click at [206, 138] on div "11 2 13:22" at bounding box center [201, 139] width 24 height 24
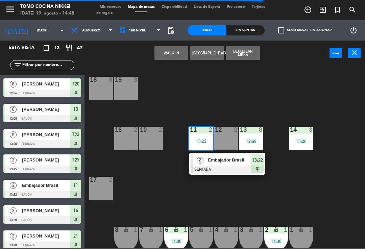
click at [251, 164] on span "Embajador Brasil" at bounding box center [229, 160] width 43 height 7
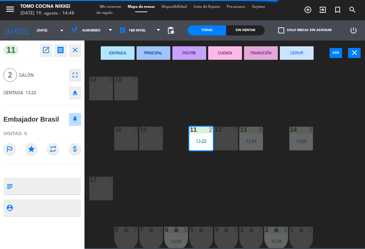
click at [300, 52] on button "SERVIR" at bounding box center [297, 53] width 34 height 14
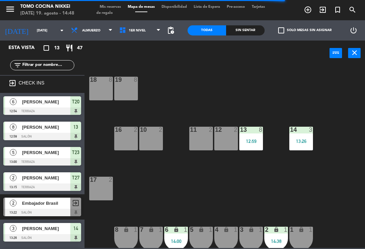
click at [311, 143] on div "13:26" at bounding box center [301, 141] width 24 height 5
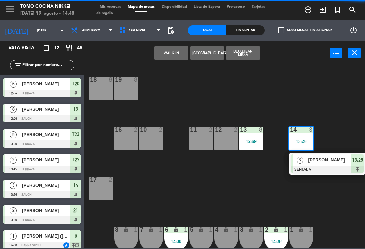
click at [319, 164] on span "[PERSON_NAME]" at bounding box center [329, 160] width 43 height 7
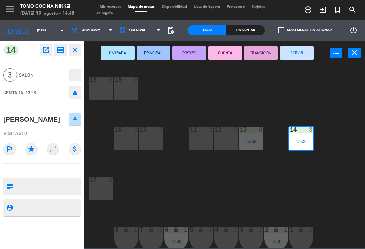
click at [295, 58] on button "SERVIR" at bounding box center [297, 53] width 34 height 14
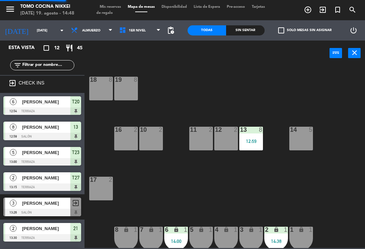
click at [269, 109] on div "18 8 19 8 16 2 10 2 11 2 12 2 13 8 12:59 14 5 17 2 7 lock 1 8 lock 1 6 lock 1 1…" at bounding box center [226, 156] width 277 height 183
click at [253, 27] on div "Sin sentar" at bounding box center [245, 30] width 39 height 10
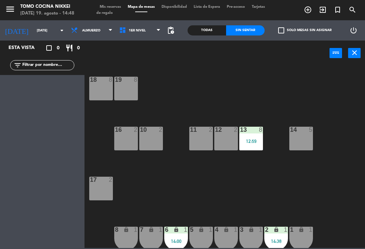
click at [101, 24] on span "Almuerzo" at bounding box center [92, 30] width 48 height 15
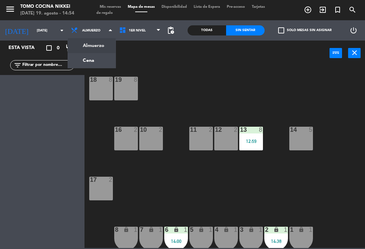
click at [176, 174] on div "18 8 19 8 16 2 10 2 11 2 12 2 13 8 12:59 14 5 17 2 7 lock 1 8 lock 1 6 lock 1 1…" at bounding box center [226, 156] width 277 height 183
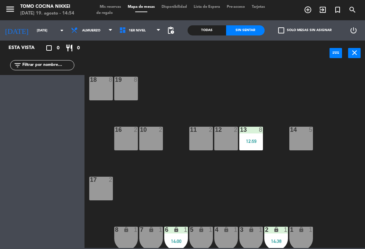
click at [260, 143] on div "12:59" at bounding box center [251, 141] width 24 height 5
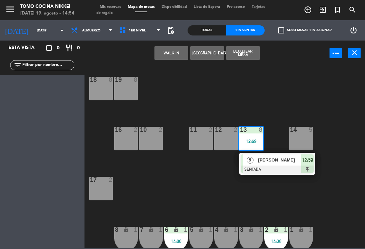
click at [267, 154] on div "[PERSON_NAME]" at bounding box center [280, 159] width 44 height 11
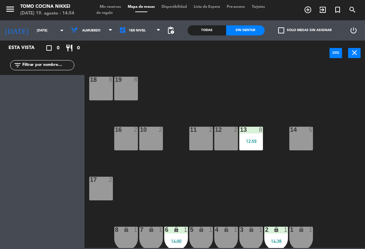
click at [254, 137] on div "13 8 12:59" at bounding box center [251, 139] width 24 height 24
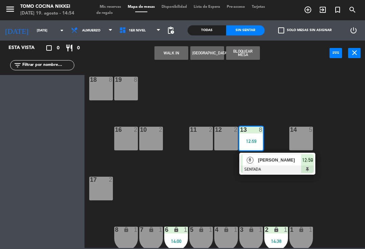
click at [260, 145] on div "13 8 12:59" at bounding box center [251, 139] width 24 height 24
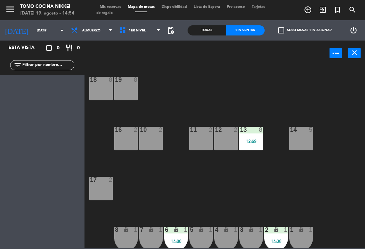
click at [263, 169] on div "18 8 19 8 16 2 10 2 11 2 12 2 13 8 12:59 14 5 17 2 7 lock 1 8 lock 1 6 lock 1 1…" at bounding box center [226, 156] width 277 height 183
click at [255, 148] on div "13 8 12:59" at bounding box center [251, 139] width 24 height 24
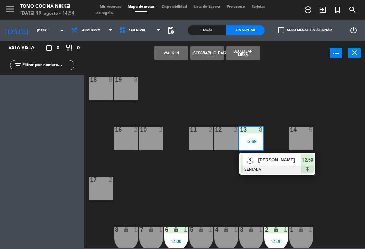
click at [258, 167] on div at bounding box center [277, 169] width 73 height 7
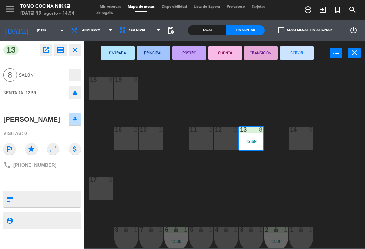
click at [290, 54] on button "SERVIR" at bounding box center [297, 53] width 34 height 14
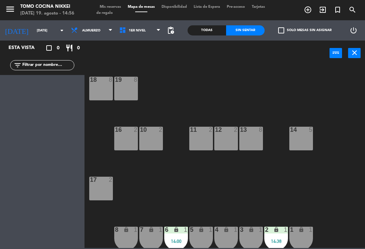
click at [122, 7] on span "Mis reservas" at bounding box center [110, 7] width 28 height 4
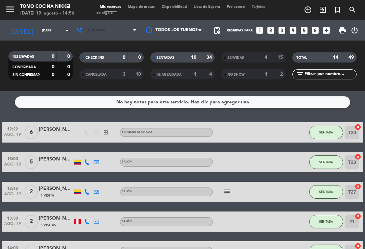
click at [101, 32] on span "Almuerzo" at bounding box center [96, 31] width 18 height 4
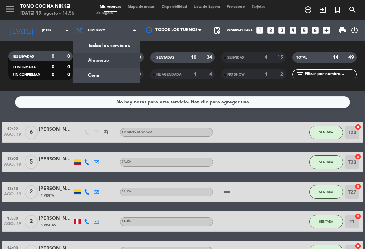
click at [102, 75] on div "menu Tomo Cocina Nikkei [DATE] 19. agosto - 14:56 Mis reservas Mapa de mesas Di…" at bounding box center [182, 45] width 365 height 91
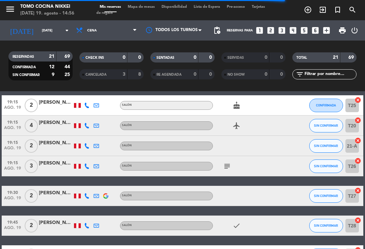
scroll to position [118, 0]
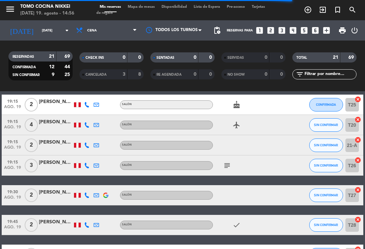
click at [324, 164] on span "SIN CONFIRMAR" at bounding box center [326, 166] width 24 height 4
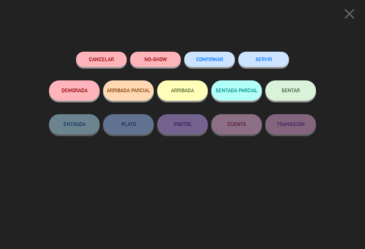
click at [223, 57] on span "CONFIRMAR" at bounding box center [209, 59] width 27 height 6
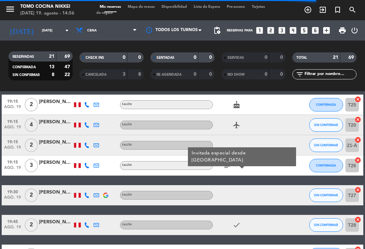
click at [226, 165] on icon "subject" at bounding box center [227, 166] width 8 height 8
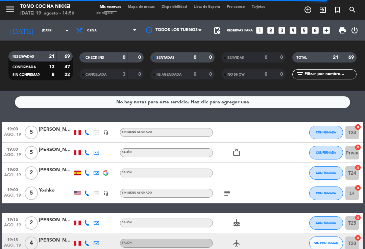
scroll to position [0, 0]
click at [116, 37] on span "Cena" at bounding box center [107, 30] width 68 height 15
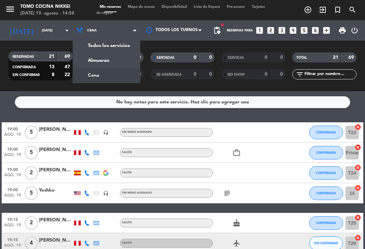
click at [53, 32] on input "[DATE]" at bounding box center [62, 30] width 46 height 10
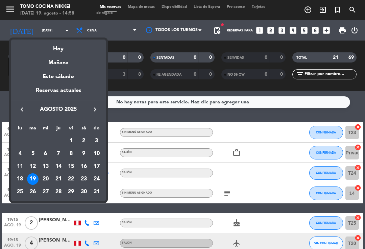
click at [63, 45] on div "Hoy" at bounding box center [58, 47] width 95 height 14
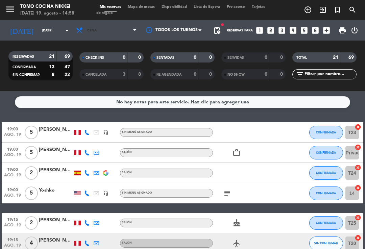
click at [107, 37] on span "Cena" at bounding box center [107, 30] width 68 height 15
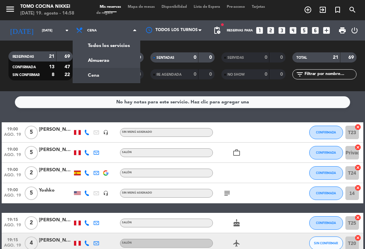
click at [146, 9] on span "Mapa de mesas" at bounding box center [141, 7] width 34 height 4
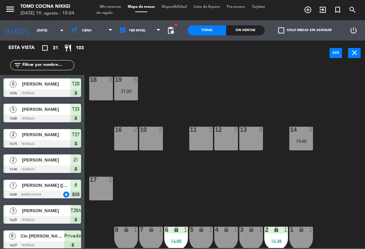
click at [247, 34] on div "Sin sentar" at bounding box center [245, 30] width 39 height 10
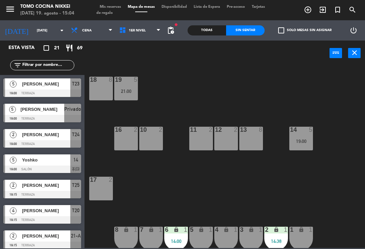
click at [248, 30] on div "Sin sentar" at bounding box center [245, 30] width 39 height 10
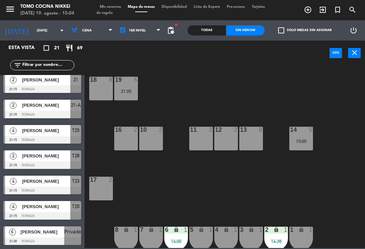
scroll to position [359, 0]
click at [112, 11] on span "Tarjetas de regalo" at bounding box center [180, 10] width 169 height 10
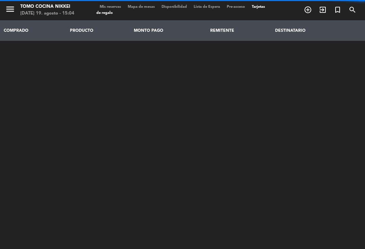
click at [110, 7] on span "Mis reservas" at bounding box center [110, 7] width 28 height 4
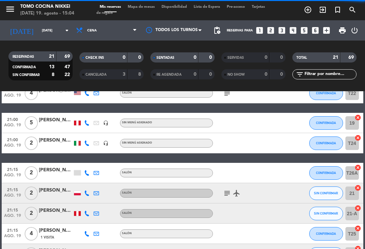
scroll to position [280, 0]
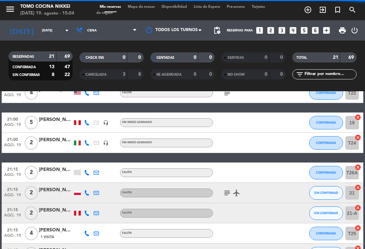
click at [325, 190] on button "SIN CONFIRMAR" at bounding box center [326, 193] width 34 height 14
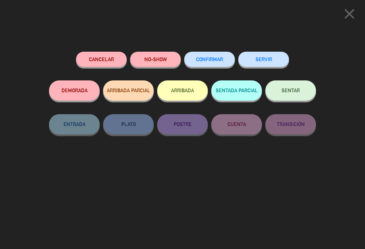
click at [223, 64] on button "CONFIRMAR" at bounding box center [209, 59] width 51 height 15
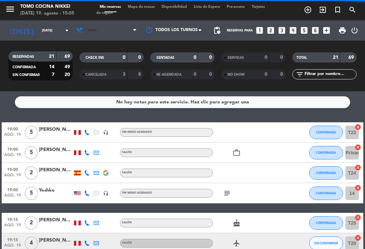
click at [112, 37] on span "Cena" at bounding box center [107, 30] width 68 height 15
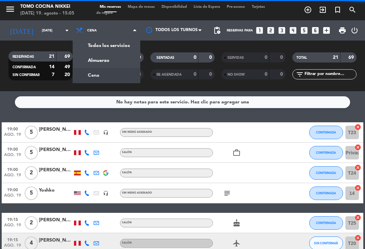
scroll to position [0, 0]
click at [149, 9] on span "Mapa de mesas" at bounding box center [141, 7] width 34 height 4
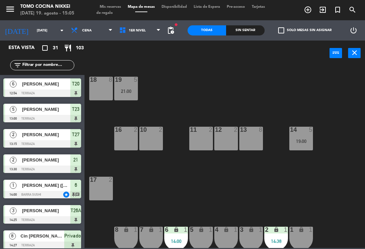
click at [239, 29] on div "Sin sentar" at bounding box center [245, 30] width 39 height 10
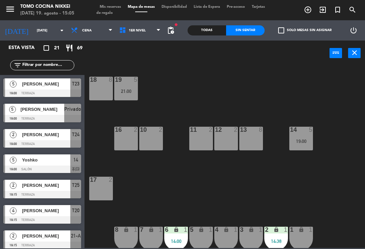
click at [247, 30] on div "Sin sentar" at bounding box center [245, 30] width 39 height 10
click at [59, 111] on span "[PERSON_NAME]" at bounding box center [43, 109] width 44 height 7
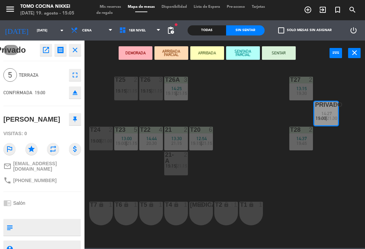
click at [47, 26] on input "[DATE]" at bounding box center [56, 30] width 46 height 10
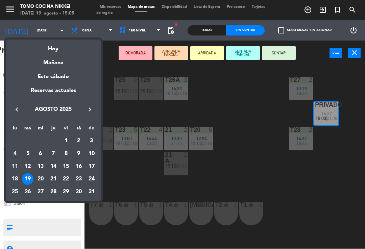
click at [40, 177] on div "20" at bounding box center [40, 178] width 11 height 11
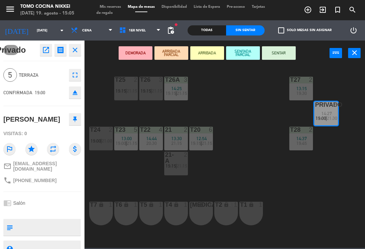
type input "mié. 20 ago."
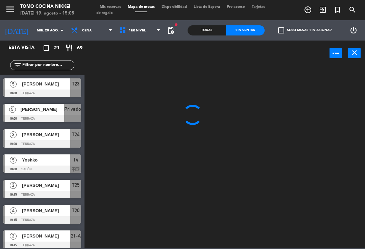
click at [97, 31] on span "Cena" at bounding box center [92, 30] width 48 height 15
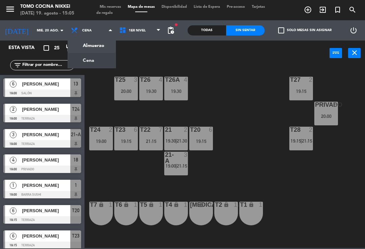
click at [114, 3] on div "menu Tomo Cocina Nikkei [DATE] 19. agosto - 15:05 Mis reservas Mapa de mesas Di…" at bounding box center [182, 10] width 365 height 20
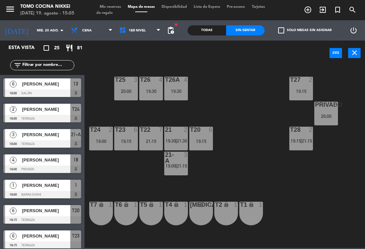
click at [112, 5] on span "Mis reservas" at bounding box center [110, 7] width 28 height 4
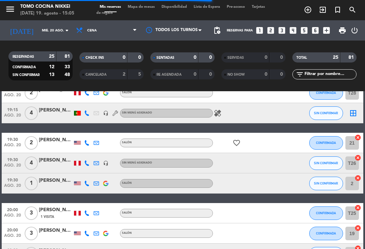
scroll to position [228, 0]
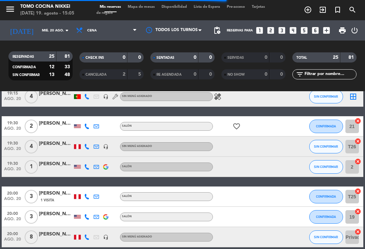
click at [63, 142] on div "[PERSON_NAME]" at bounding box center [56, 144] width 34 height 8
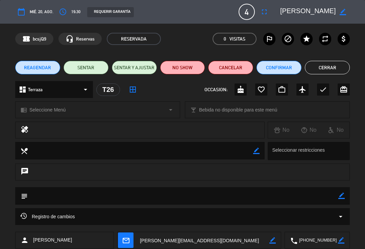
click at [266, 15] on icon "fullscreen" at bounding box center [264, 12] width 8 height 8
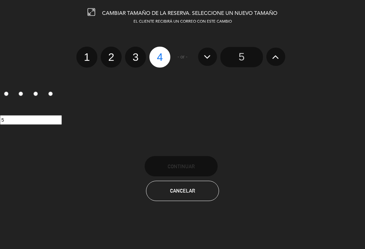
click at [236, 62] on input "5" at bounding box center [241, 57] width 43 height 20
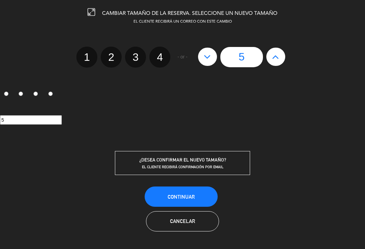
click at [215, 156] on div "¿DESEA CONFIRMAR EL NUEVO TAMAÑO? EL CLIENTE RECIBIRÁ CONFIRMACIÓN POR EMAIL" at bounding box center [182, 163] width 135 height 24
click at [201, 199] on button "Continuar" at bounding box center [181, 197] width 73 height 20
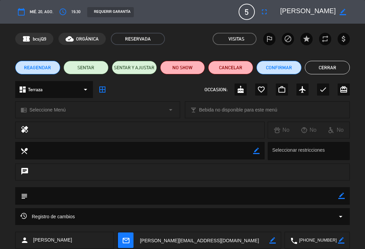
click at [325, 65] on button "Cerrar" at bounding box center [327, 68] width 45 height 14
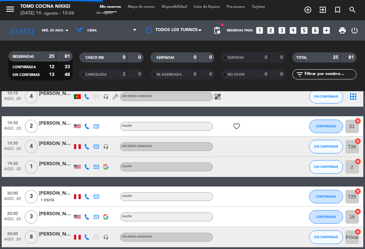
click at [39, 33] on input "mié. 20 ago." at bounding box center [62, 30] width 46 height 10
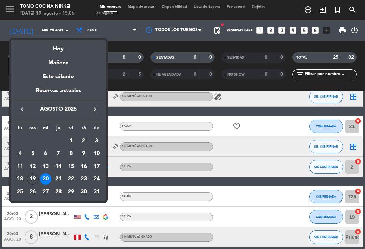
click at [61, 49] on div "Hoy" at bounding box center [58, 47] width 95 height 14
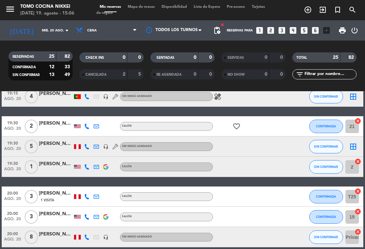
type input "[DATE]"
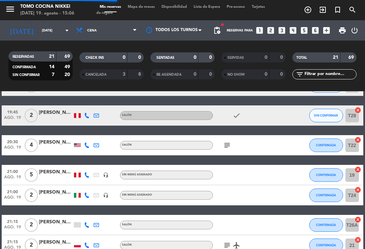
click at [136, 9] on span "Mapa de mesas" at bounding box center [141, 7] width 34 height 4
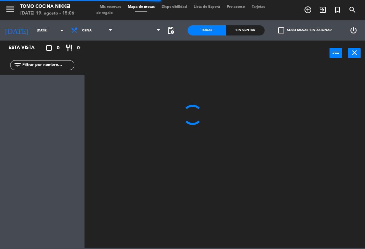
click at [146, 13] on div "Mis reservas Mapa de mesas Disponibilidad Lista de Espera Pre-acceso Tarjetas d…" at bounding box center [182, 10] width 172 height 12
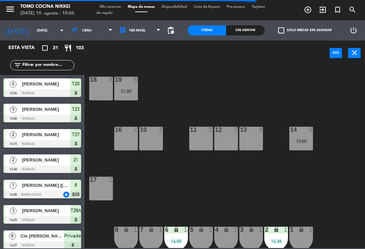
click at [237, 35] on div "Sin sentar" at bounding box center [245, 30] width 39 height 10
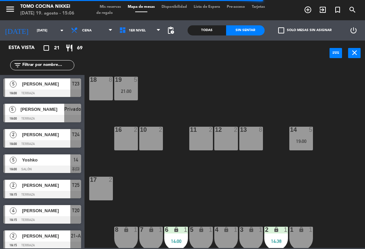
click at [256, 31] on div "Sin sentar" at bounding box center [245, 30] width 39 height 10
click at [40, 135] on span "[PERSON_NAME]" at bounding box center [46, 134] width 48 height 7
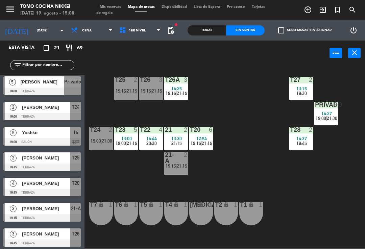
scroll to position [50, 0]
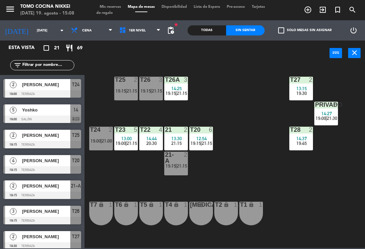
click at [34, 132] on span "[PERSON_NAME]" at bounding box center [46, 135] width 48 height 7
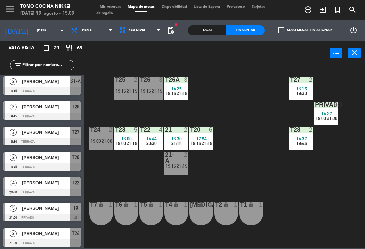
scroll to position [154, 0]
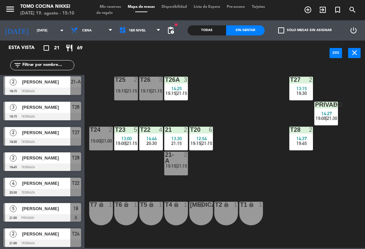
click at [31, 81] on span "[PERSON_NAME]" at bounding box center [46, 81] width 48 height 7
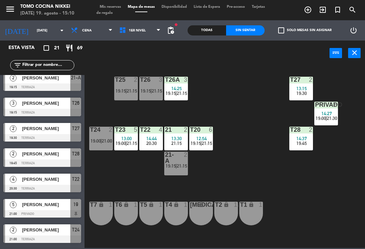
scroll to position [159, 0]
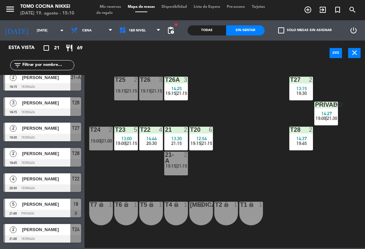
click at [37, 105] on span "[PERSON_NAME]" at bounding box center [46, 102] width 48 height 7
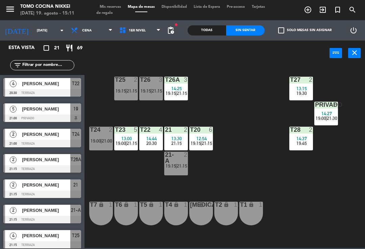
scroll to position [257, 0]
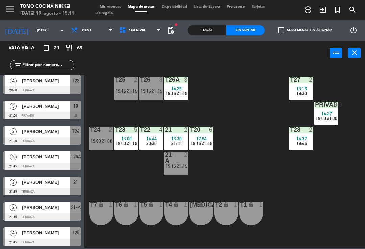
click at [42, 105] on span "[PERSON_NAME]" at bounding box center [46, 106] width 48 height 7
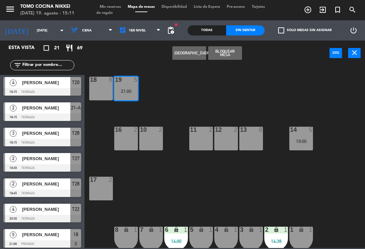
scroll to position [127, 0]
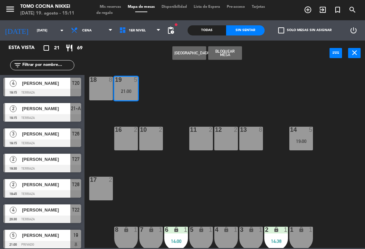
click at [44, 212] on span "[PERSON_NAME]" at bounding box center [46, 210] width 48 height 7
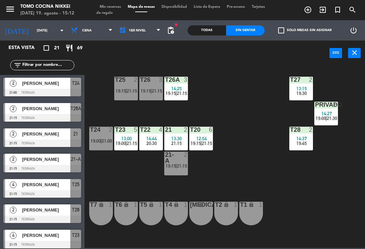
scroll to position [305, 0]
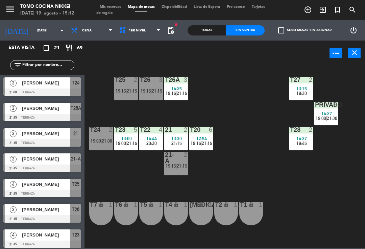
click at [64, 163] on div "[PERSON_NAME]" at bounding box center [45, 158] width 49 height 11
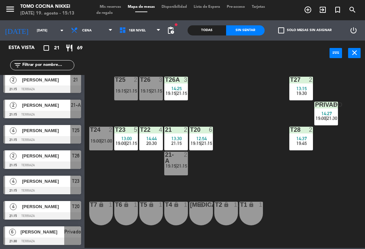
scroll to position [359, 0]
click at [33, 11] on div "[DATE] 19. agosto - 15:13" at bounding box center [47, 13] width 54 height 7
click at [35, 33] on input "[DATE]" at bounding box center [56, 30] width 46 height 10
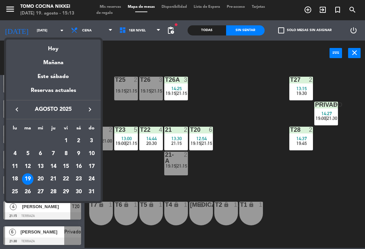
click at [52, 47] on div "Hoy" at bounding box center [53, 47] width 95 height 14
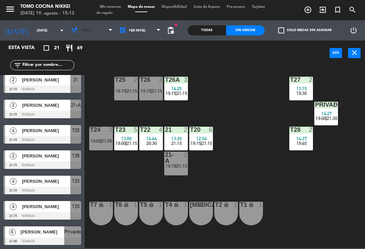
click at [82, 33] on span "Cena" at bounding box center [92, 30] width 48 height 15
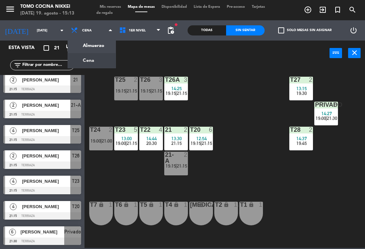
click at [84, 61] on ng-component "menu Tomo Cocina Nikkei [DATE] 19. agosto - 15:13 Mis reservas Mapa de mesas Di…" at bounding box center [182, 124] width 365 height 248
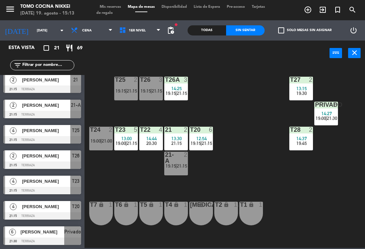
click at [309, 12] on icon "add_circle_outline" at bounding box center [308, 10] width 8 height 8
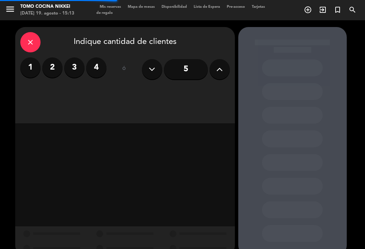
click at [105, 64] on label "4" at bounding box center [96, 67] width 20 height 20
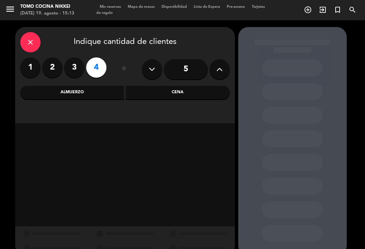
click at [151, 92] on div "Cena" at bounding box center [178, 93] width 104 height 14
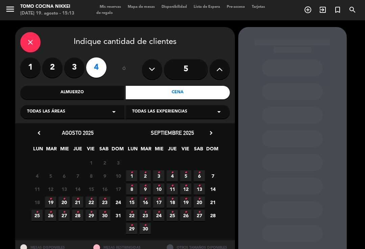
click at [25, 48] on div "close" at bounding box center [30, 42] width 20 height 20
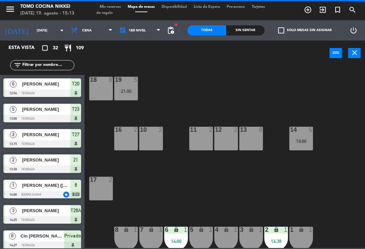
click at [246, 28] on div "Sin sentar" at bounding box center [245, 30] width 39 height 10
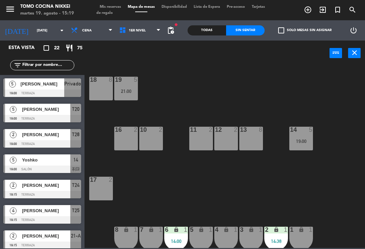
click at [33, 31] on input "[DATE]" at bounding box center [56, 30] width 46 height 10
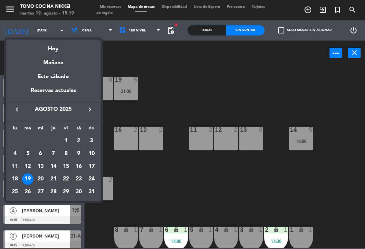
click at [57, 177] on div "21" at bounding box center [53, 178] width 11 height 11
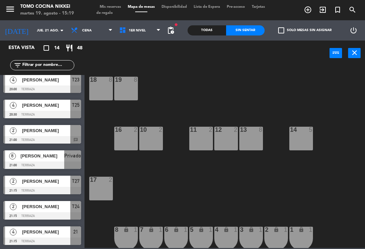
scroll to position [182, 0]
click at [163, 28] on span at bounding box center [160, 30] width 7 height 6
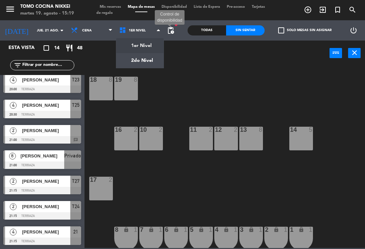
click at [172, 33] on span "pending_actions" at bounding box center [171, 30] width 8 height 8
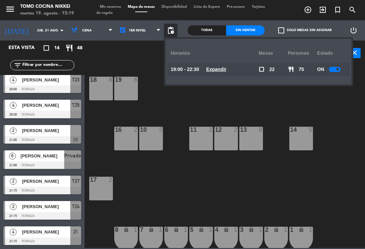
click at [217, 71] on u "Expandir" at bounding box center [216, 69] width 20 height 5
click at [82, 29] on span "Cena" at bounding box center [86, 31] width 9 height 4
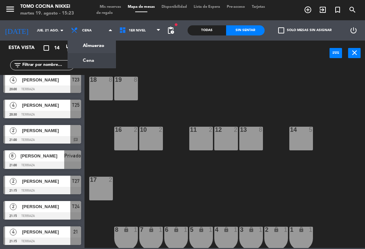
click at [36, 30] on input "jue. 21 ago." at bounding box center [56, 30] width 46 height 10
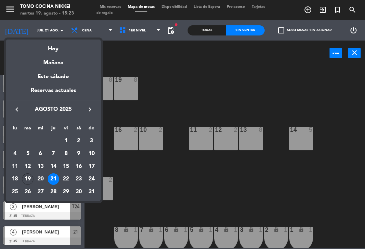
click at [61, 45] on div "Hoy" at bounding box center [53, 47] width 95 height 14
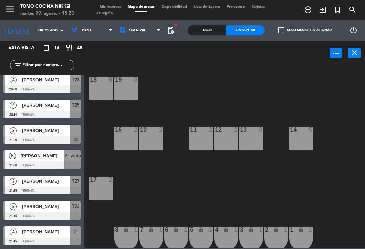
type input "[DATE]"
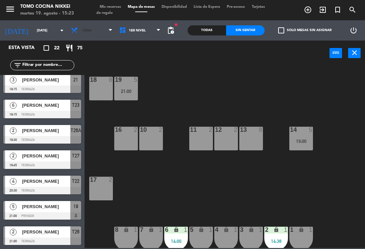
click at [95, 28] on span "Cena" at bounding box center [92, 30] width 48 height 15
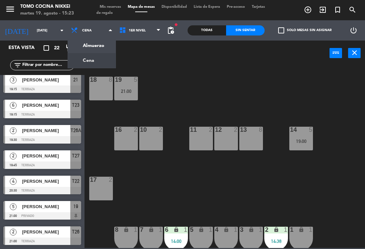
click at [94, 63] on ng-component "menu Tomo Cocina Nikkei [DATE] 19. agosto - 15:23 Mis reservas Mapa de mesas Di…" at bounding box center [182, 124] width 365 height 248
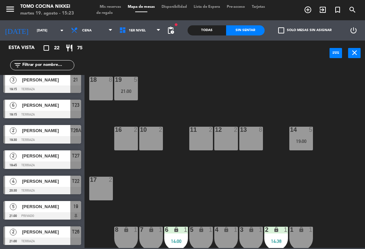
click at [41, 29] on input "[DATE]" at bounding box center [56, 30] width 46 height 10
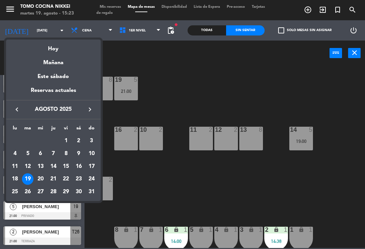
click at [52, 46] on div "Hoy" at bounding box center [53, 47] width 95 height 14
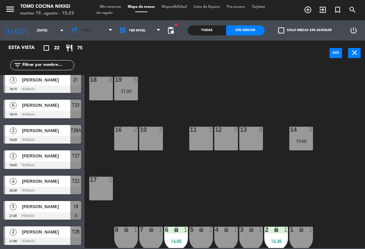
click at [88, 32] on span "Cena" at bounding box center [92, 30] width 48 height 15
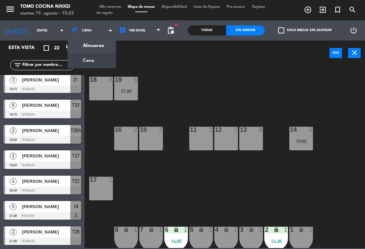
click at [88, 62] on ng-component "menu Tomo Cocina Nikkei [DATE] 19. agosto - 15:23 Mis reservas Mapa de mesas Di…" at bounding box center [182, 124] width 365 height 248
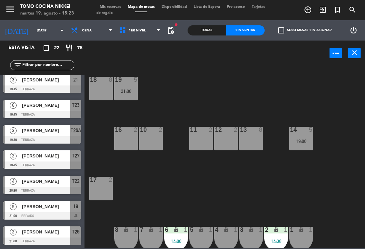
click at [87, 37] on span "Cena" at bounding box center [92, 30] width 48 height 15
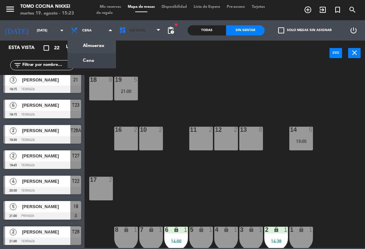
click at [132, 29] on span "1er Nivel" at bounding box center [137, 31] width 17 height 4
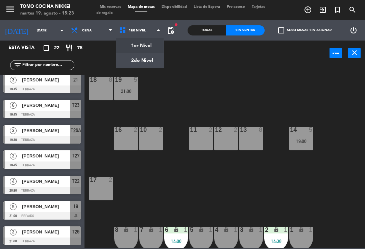
click at [142, 55] on ng-component "menu Tomo Cocina Nikkei [DATE] 19. agosto - 15:23 Mis reservas Mapa de mesas Di…" at bounding box center [182, 124] width 365 height 248
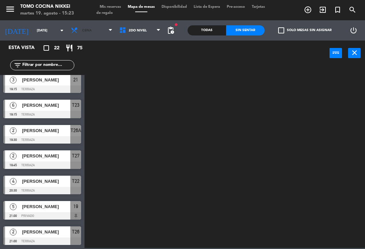
click at [87, 32] on span "Cena" at bounding box center [92, 30] width 48 height 15
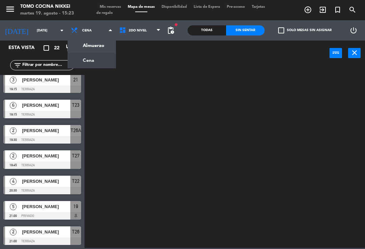
click at [104, 42] on ng-component "menu Tomo Cocina Nikkei [DATE] 19. agosto - 15:23 Mis reservas Mapa de mesas Di…" at bounding box center [182, 124] width 365 height 248
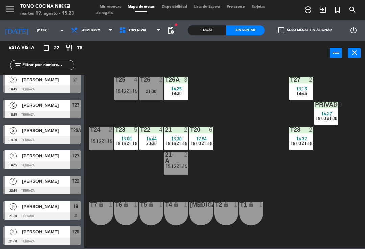
scroll to position [0, 0]
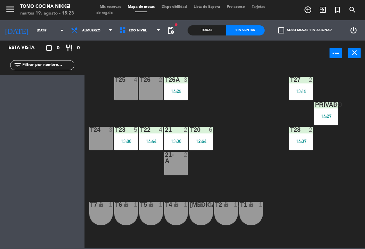
click at [129, 134] on div "T23 5 13:00" at bounding box center [126, 139] width 24 height 24
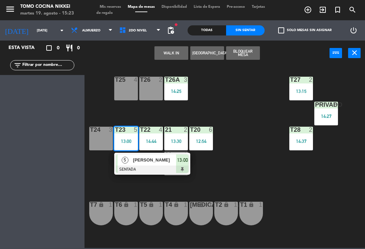
click at [156, 161] on span "[PERSON_NAME]" at bounding box center [154, 160] width 43 height 7
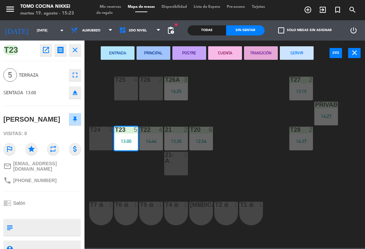
click at [294, 55] on button "SERVIR" at bounding box center [297, 53] width 34 height 14
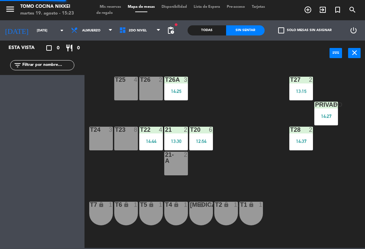
click at [233, 170] on div "T27 2 13:15 T25 4 T26A 3 14:25 T26 2 Privado 8 14:27 T24 3 T23 8 T22 4 14:44 21…" at bounding box center [226, 156] width 277 height 183
click at [178, 142] on div "13:30" at bounding box center [176, 141] width 24 height 5
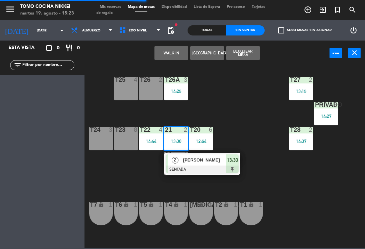
click at [206, 164] on span "[PERSON_NAME]" at bounding box center [204, 160] width 43 height 7
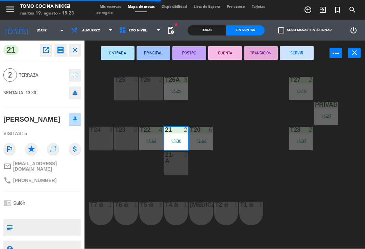
click at [296, 54] on button "SERVIR" at bounding box center [297, 53] width 34 height 14
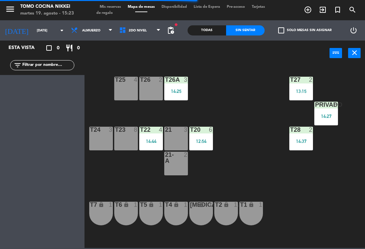
click at [259, 165] on div "T27 2 13:15 T25 4 T26A 3 14:25 T26 2 Privado 8 14:27 T24 3 T23 8 T22 4 14:44 21…" at bounding box center [226, 156] width 277 height 183
click at [303, 207] on div "T27 2 13:15 T25 4 T26A 3 14:25 T26 2 Privado 8 14:27 T24 3 T23 8 T22 4 14:44 21…" at bounding box center [226, 156] width 277 height 183
click at [259, 161] on div "T27 2 13:15 T25 4 T26A 3 14:25 T26 2 Privado 8 14:27 T24 3 T23 8 T22 4 14:44 21…" at bounding box center [226, 156] width 277 height 183
click at [310, 8] on icon "add_circle_outline" at bounding box center [308, 10] width 8 height 8
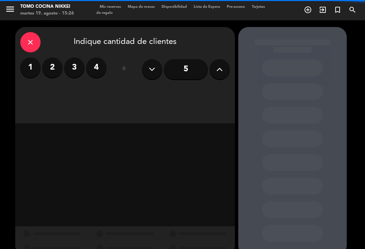
click at [193, 64] on input "5" at bounding box center [186, 69] width 44 height 20
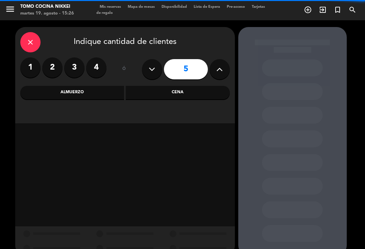
click at [218, 74] on icon at bounding box center [219, 69] width 6 height 10
type input "6"
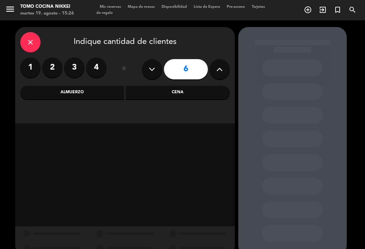
click at [197, 90] on div "Cena" at bounding box center [178, 93] width 104 height 14
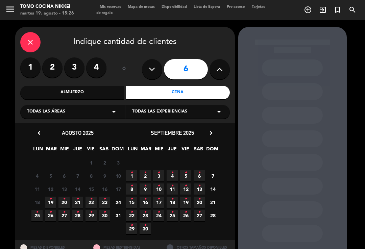
click at [78, 200] on icon "•" at bounding box center [77, 199] width 2 height 11
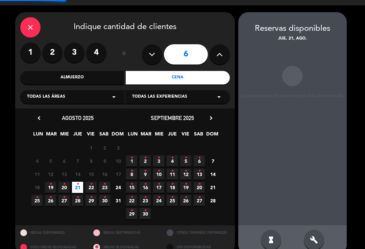
scroll to position [11, 0]
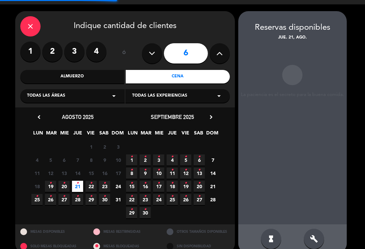
click at [320, 229] on div "build" at bounding box center [314, 239] width 20 height 20
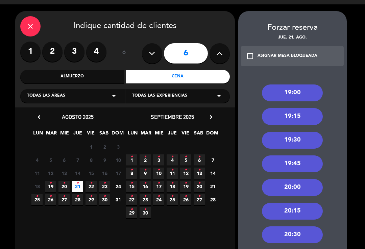
click at [313, 133] on div "19:30" at bounding box center [292, 140] width 61 height 17
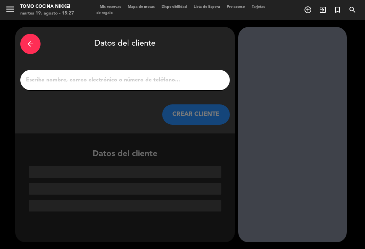
click at [184, 75] on input "1" at bounding box center [124, 79] width 199 height 9
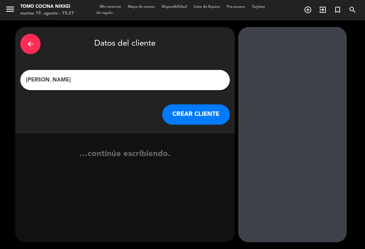
type input "[PERSON_NAME]"
click at [206, 105] on button "CREAR CLIENTE" at bounding box center [196, 114] width 68 height 20
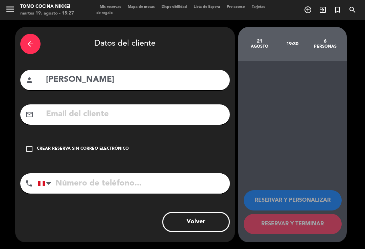
click at [78, 107] on input "text" at bounding box center [135, 114] width 180 height 14
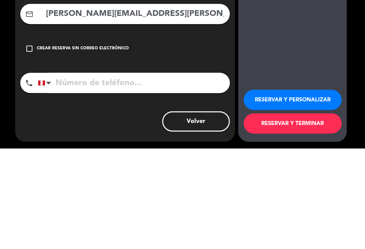
type input "[PERSON_NAME][EMAIL_ADDRESS][PERSON_NAME][DOMAIN_NAME]"
click at [204, 173] on input "tel" at bounding box center [134, 183] width 192 height 20
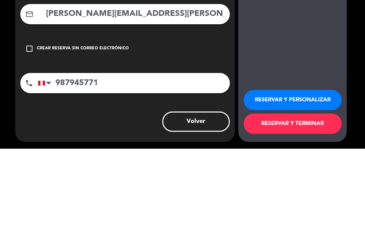
type input "987945771"
click at [348, 65] on booking-flow-guarantee-sidebar "[DATE] 19:30 6 personas RESERVAR Y PERSONALIZAR RESERVAR Y TERMINAR" at bounding box center [294, 134] width 112 height 215
click at [363, 72] on div "arrow_back Datos del cliente person [PERSON_NAME] mail_outline [PERSON_NAME][EM…" at bounding box center [182, 134] width 365 height 229
click at [319, 214] on button "RESERVAR Y TERMINAR" at bounding box center [293, 224] width 98 height 20
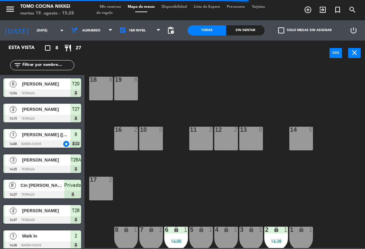
click at [33, 30] on input "[DATE]" at bounding box center [56, 30] width 46 height 10
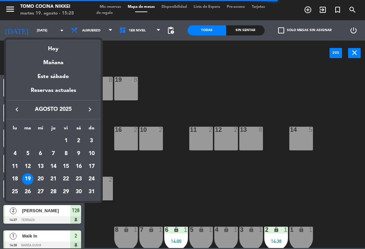
click at [52, 177] on div "21" at bounding box center [53, 178] width 11 height 11
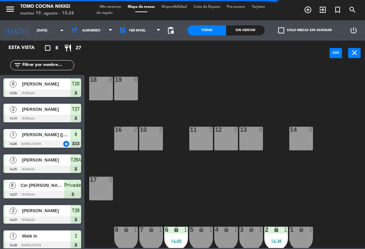
type input "jue. 21 ago."
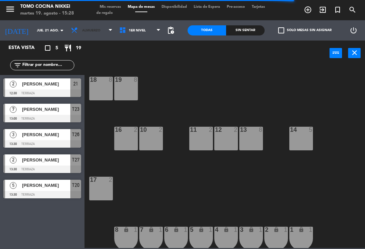
click at [82, 29] on span "Almuerzo" at bounding box center [91, 31] width 18 height 4
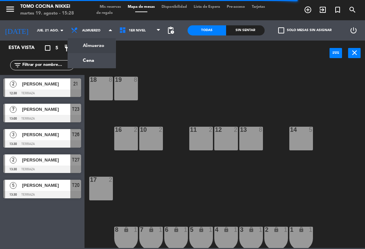
click at [85, 67] on ng-component "menu Tomo Cocina Nikkei [DATE] 19. agosto - 15:28 Mis reservas Mapa de mesas Di…" at bounding box center [182, 124] width 365 height 248
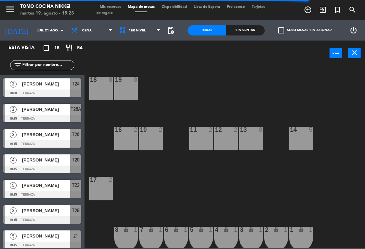
click at [264, 33] on div "Sin sentar" at bounding box center [245, 30] width 39 height 10
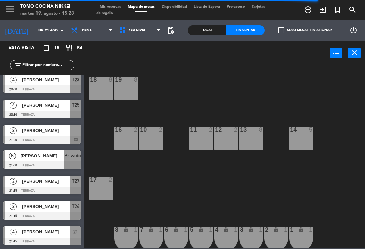
scroll to position [208, 0]
click at [111, 9] on span "Mis reservas" at bounding box center [110, 7] width 28 height 4
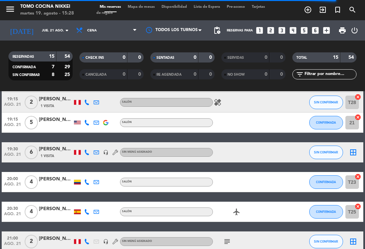
scroll to position [141, 0]
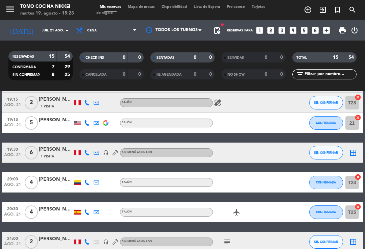
click at [133, 0] on div "menu Tomo Cocina Nikkei [DATE] 19. agosto - 15:28 Mis reservas Mapa de mesas Di…" at bounding box center [182, 10] width 365 height 20
click at [147, 5] on span "Mapa de mesas" at bounding box center [141, 7] width 34 height 4
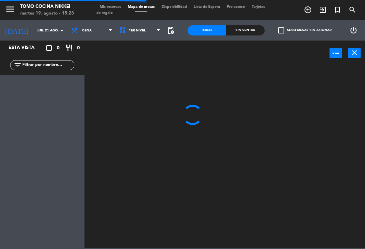
click at [33, 25] on input "jue. 21 ago." at bounding box center [56, 30] width 46 height 10
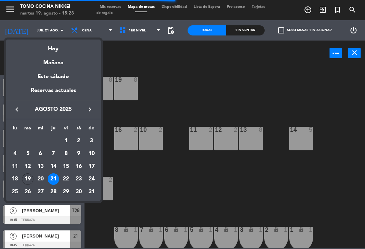
click at [53, 47] on div "Hoy" at bounding box center [53, 47] width 95 height 14
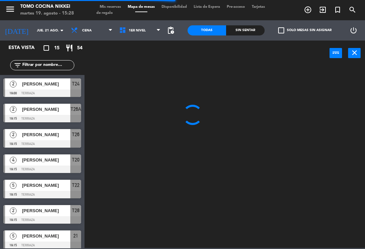
type input "[DATE]"
click at [82, 29] on span "Cena" at bounding box center [86, 31] width 9 height 4
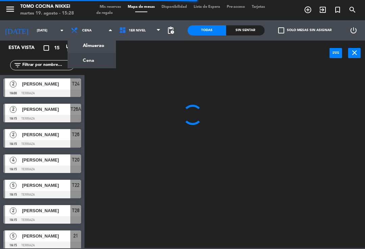
click at [86, 43] on ng-component "menu Tomo Cocina Nikkei [DATE] 19. agosto - 15:28 Mis reservas Mapa de mesas Di…" at bounding box center [182, 124] width 365 height 248
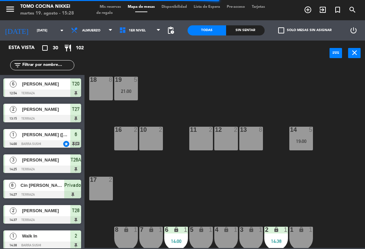
click at [110, 6] on span "Mis reservas" at bounding box center [110, 7] width 28 height 4
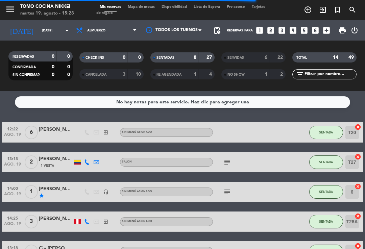
click at [251, 56] on div "SERVIDAS" at bounding box center [238, 58] width 31 height 8
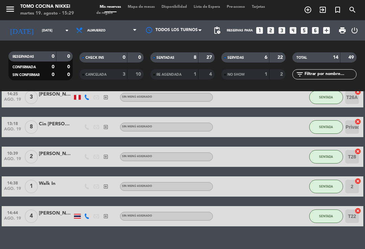
scroll to position [303, 0]
